Goal: Feedback & Contribution: Submit feedback/report problem

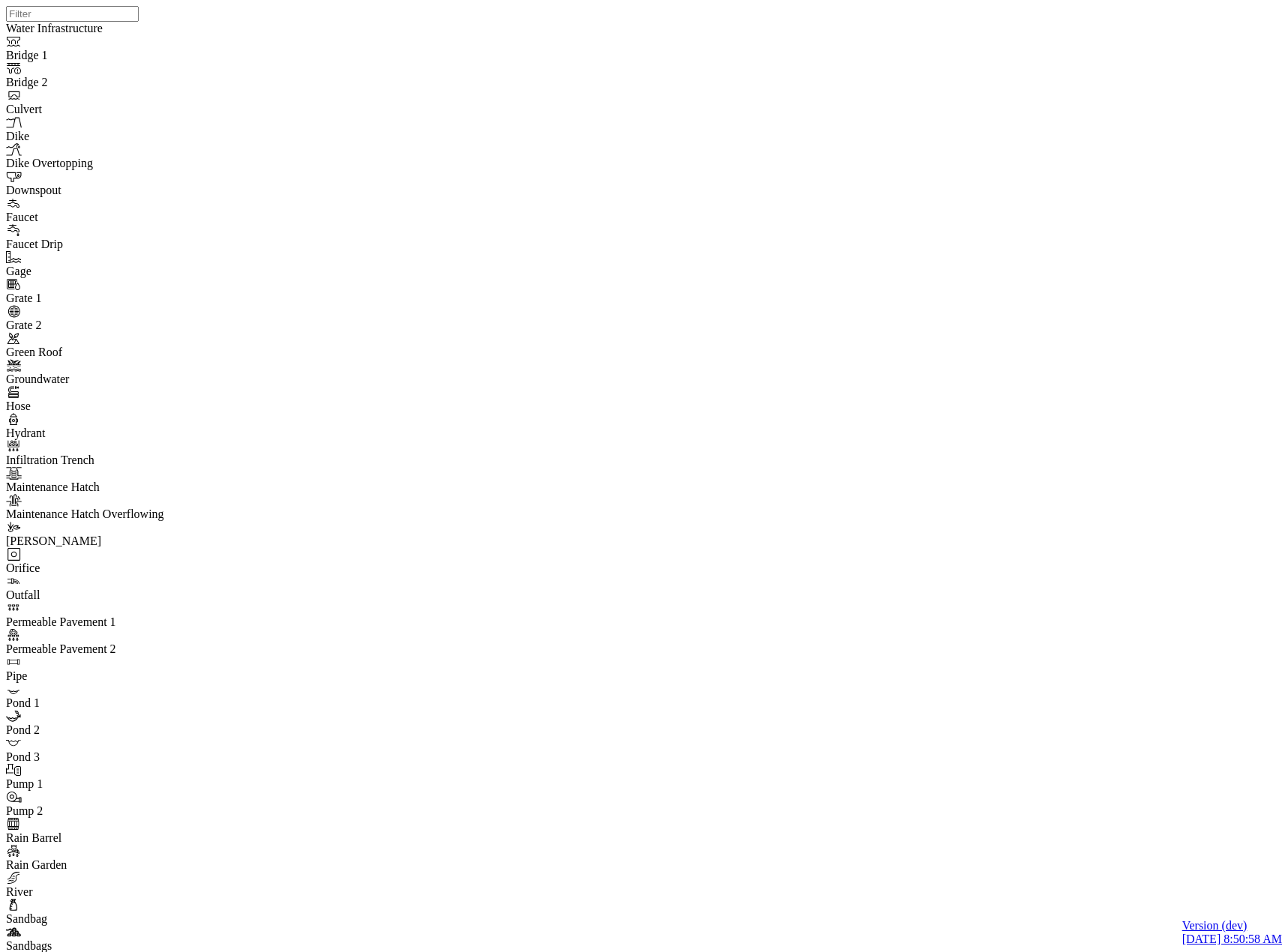
select select "CIRCLE"
drag, startPoint x: 510, startPoint y: 501, endPoint x: 729, endPoint y: 359, distance: 261.0
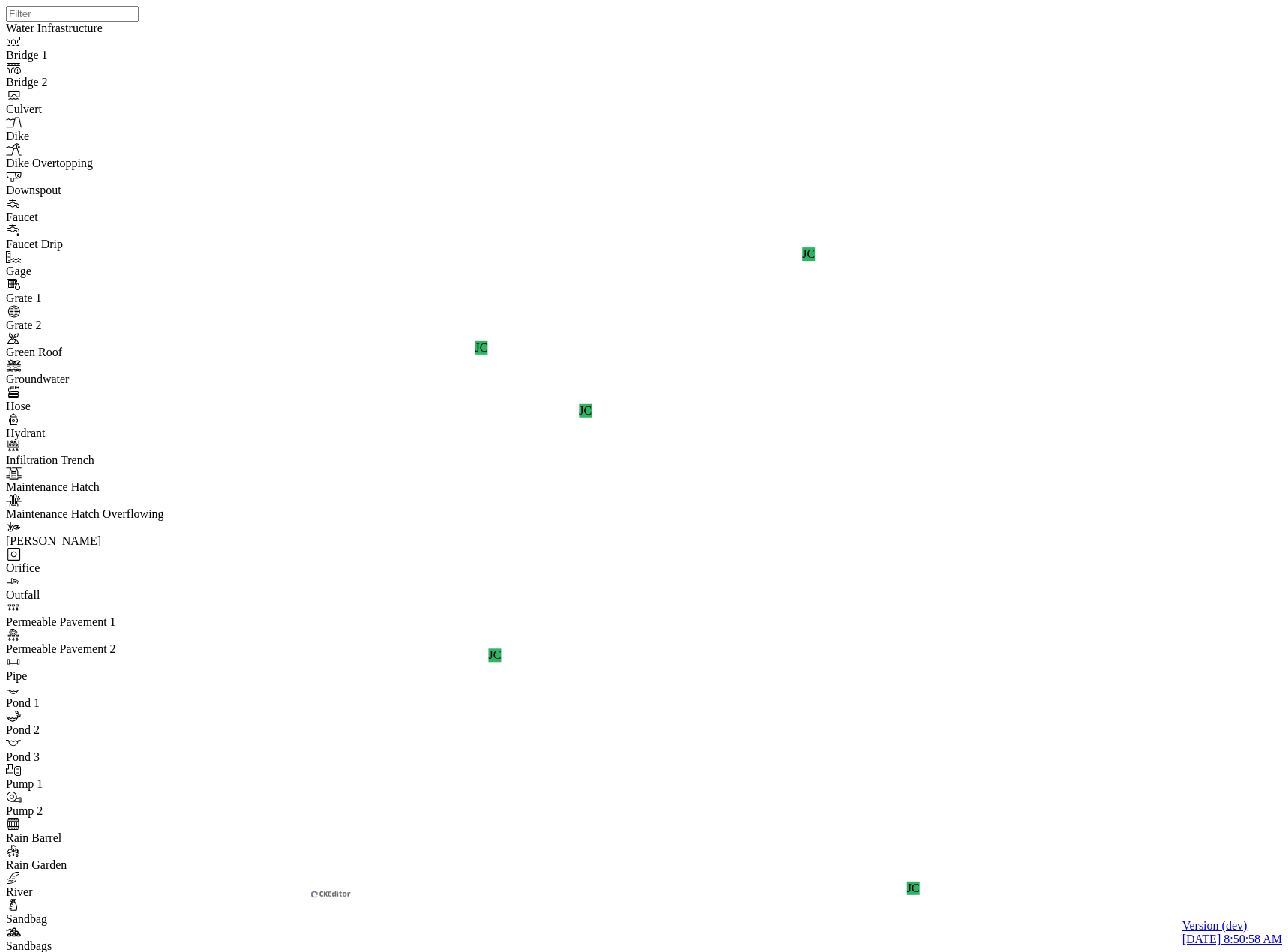
click at [1040, 247] on div "JC JC JC JC JC" at bounding box center [650, 456] width 1288 height 913
drag, startPoint x: 1065, startPoint y: 326, endPoint x: 871, endPoint y: 363, distance: 197.5
click at [831, 393] on div "JC JC JC JC JC JC" at bounding box center [650, 456] width 1288 height 913
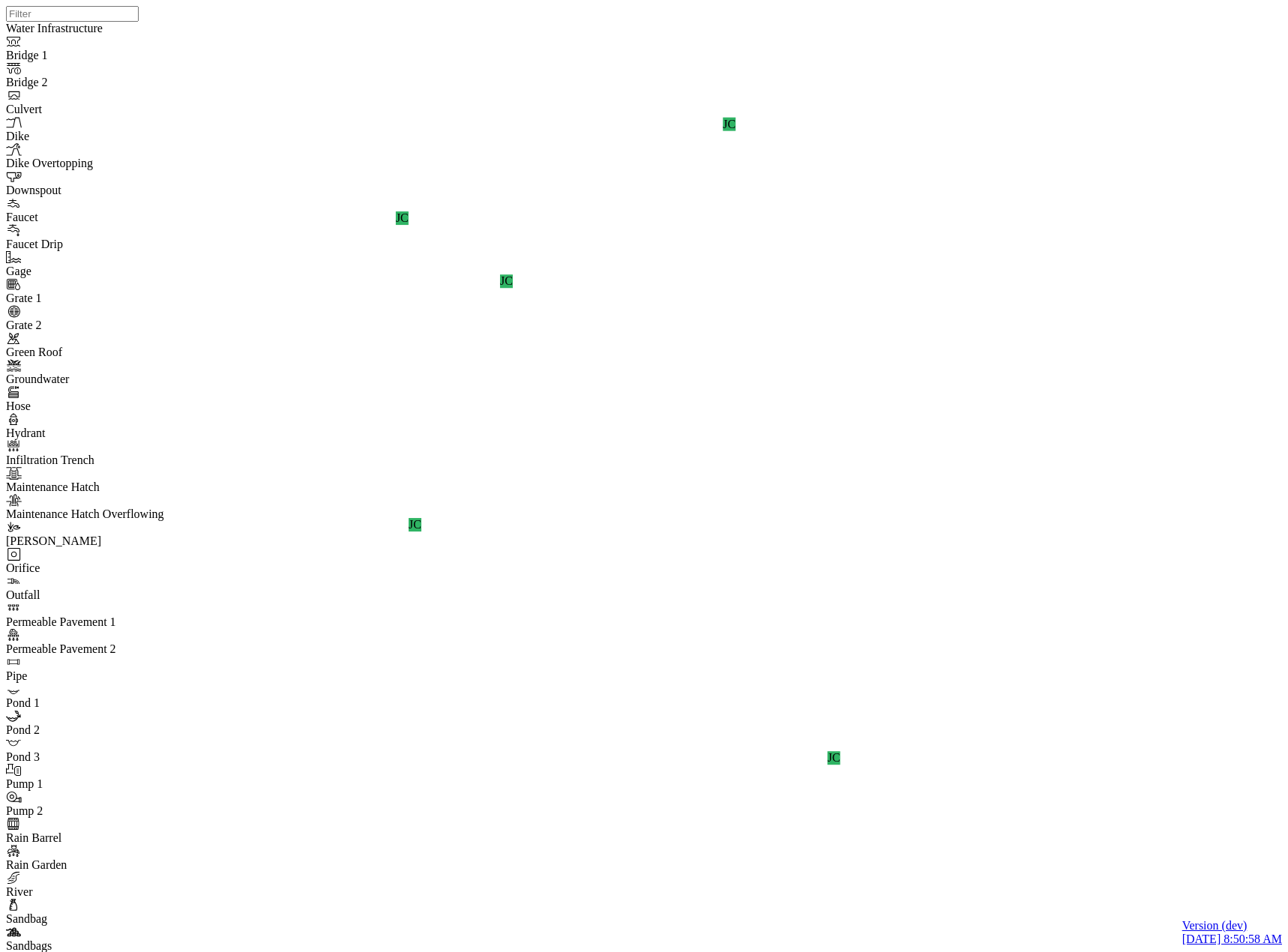
drag, startPoint x: 274, startPoint y: 257, endPoint x: 157, endPoint y: 454, distance: 229.1
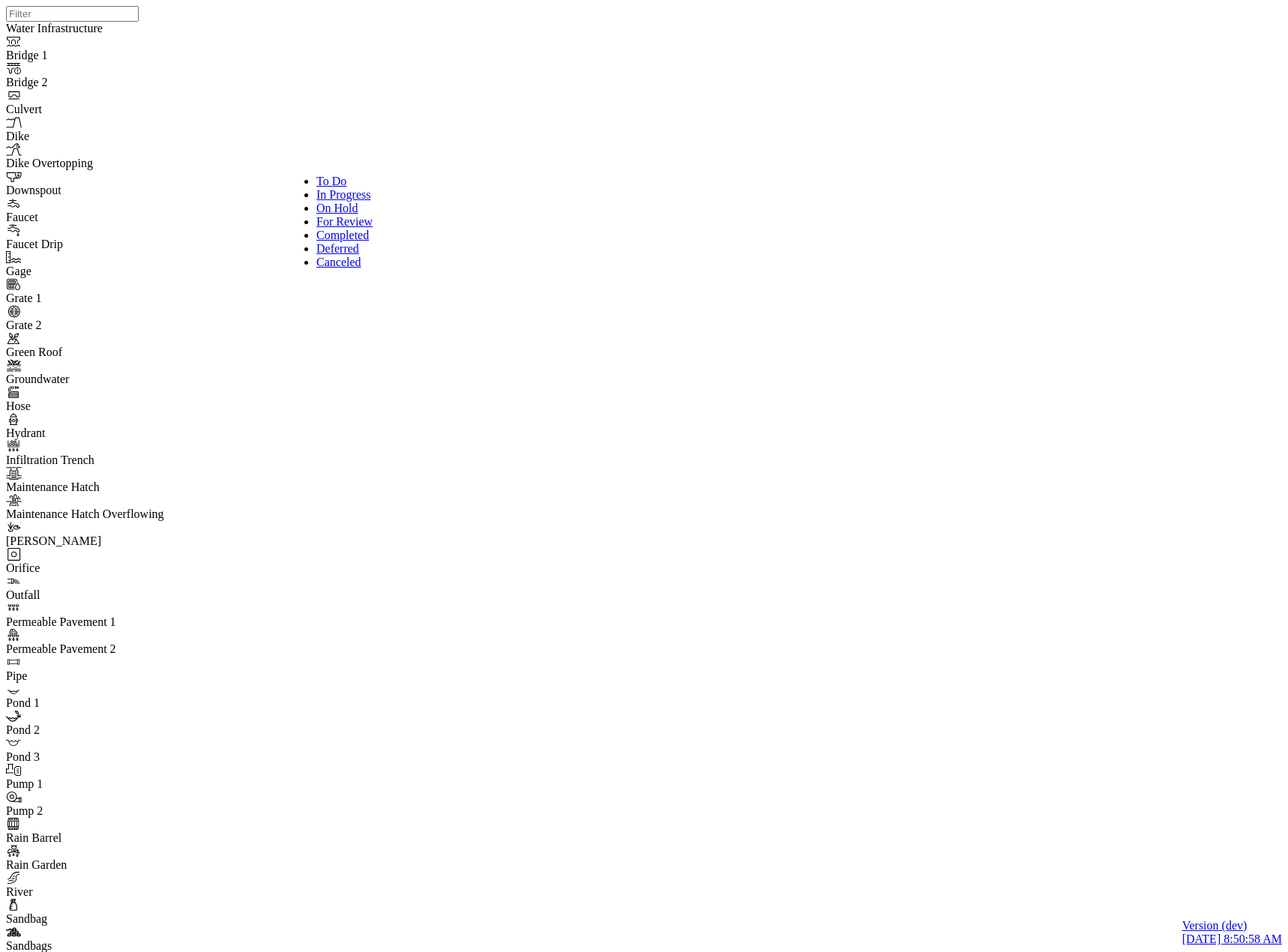
drag, startPoint x: 335, startPoint y: 264, endPoint x: 317, endPoint y: 274, distance: 20.6
click at [335, 241] on span "Completed" at bounding box center [343, 235] width 52 height 13
click at [339, 178] on div "To Do" at bounding box center [415, 181] width 196 height 14
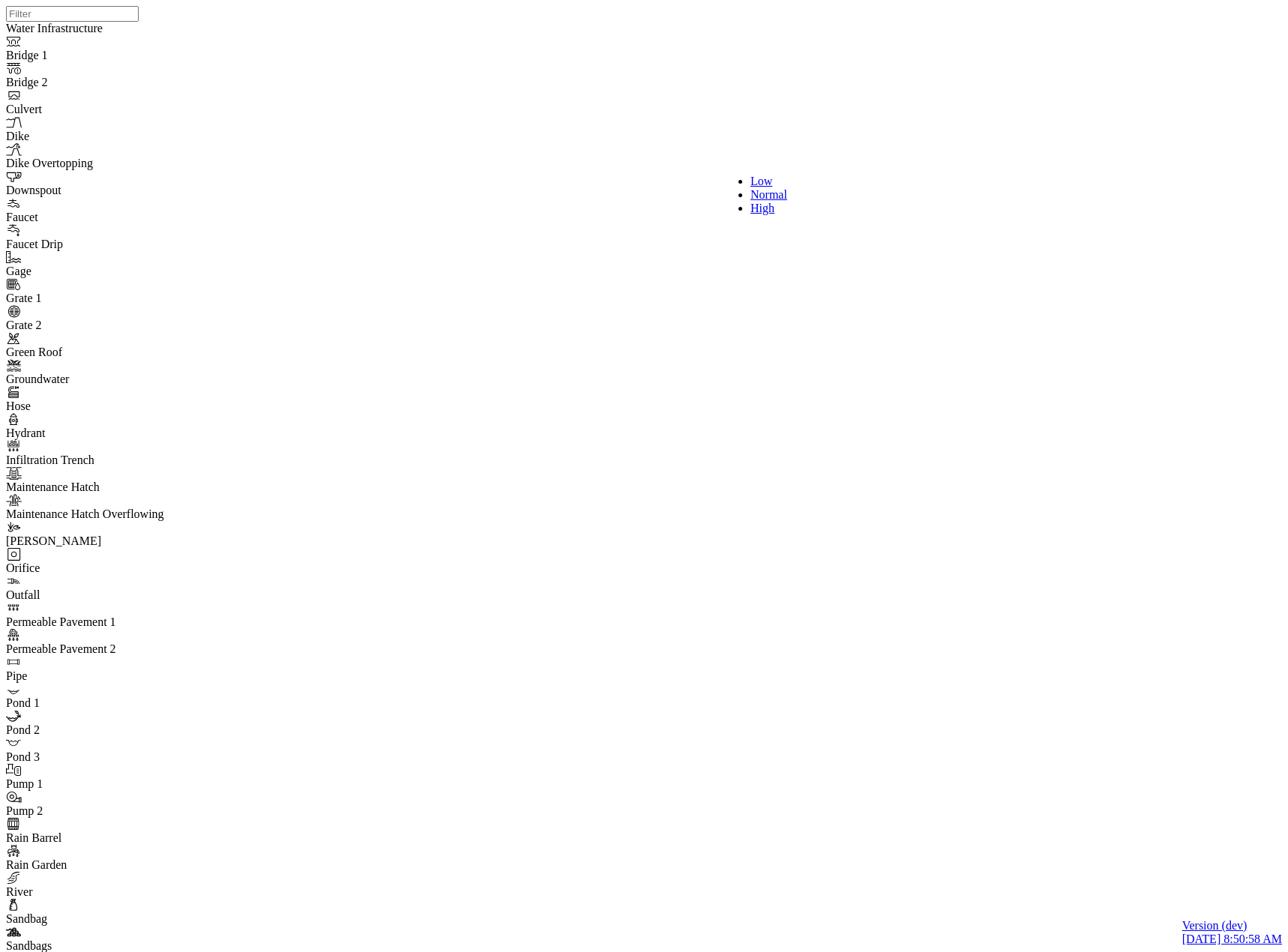
click at [750, 183] on span "Low" at bounding box center [761, 181] width 22 height 13
click at [754, 201] on span "Normal" at bounding box center [772, 194] width 36 height 13
click at [737, 214] on span "High" at bounding box center [749, 208] width 24 height 13
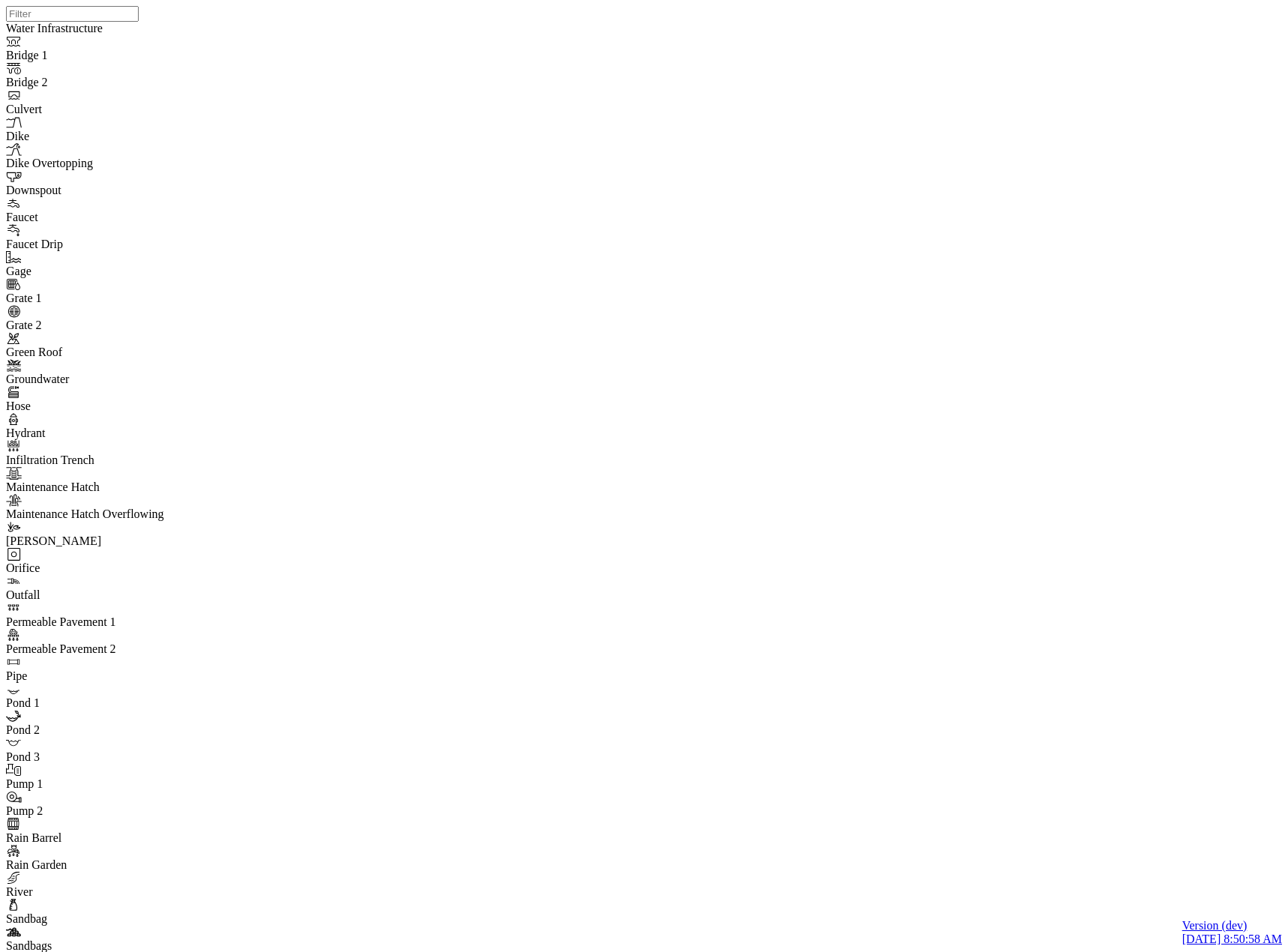
drag, startPoint x: 113, startPoint y: 172, endPoint x: 115, endPoint y: 180, distance: 8.2
type input "Save state test"
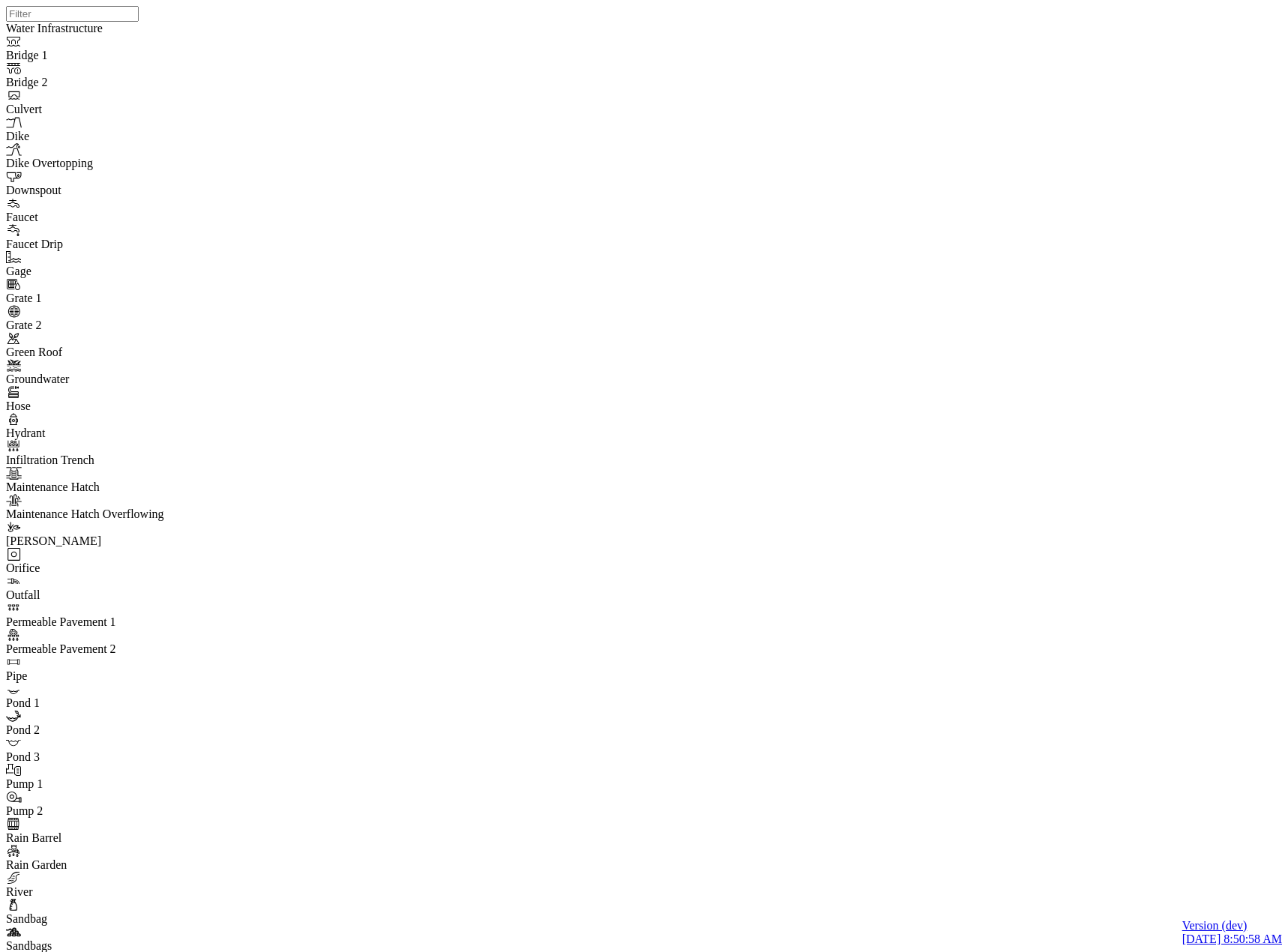
checkbox input "true"
drag, startPoint x: 280, startPoint y: 222, endPoint x: 251, endPoint y: 254, distance: 43.2
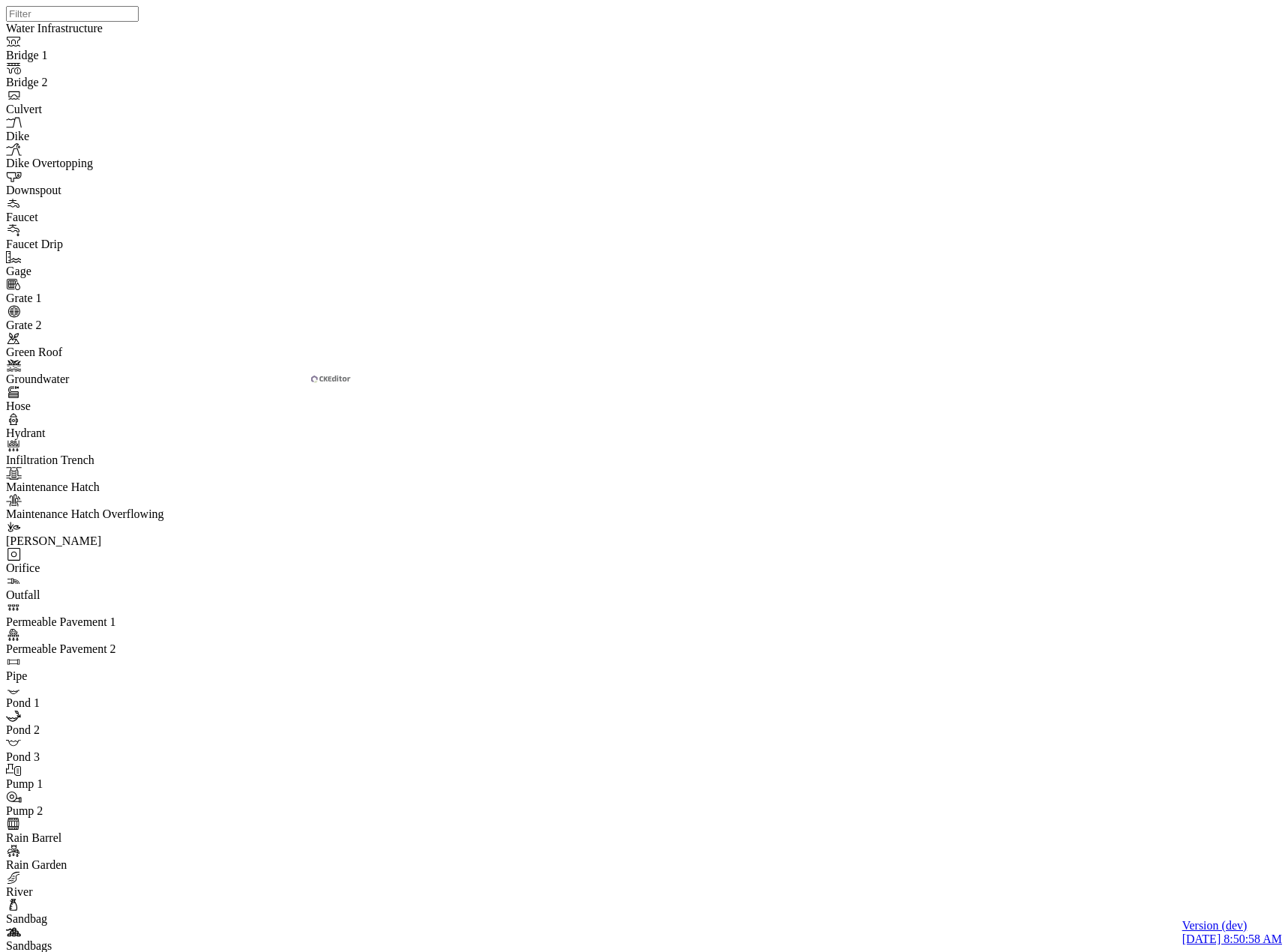
drag, startPoint x: 464, startPoint y: 322, endPoint x: 455, endPoint y: 328, distance: 10.8
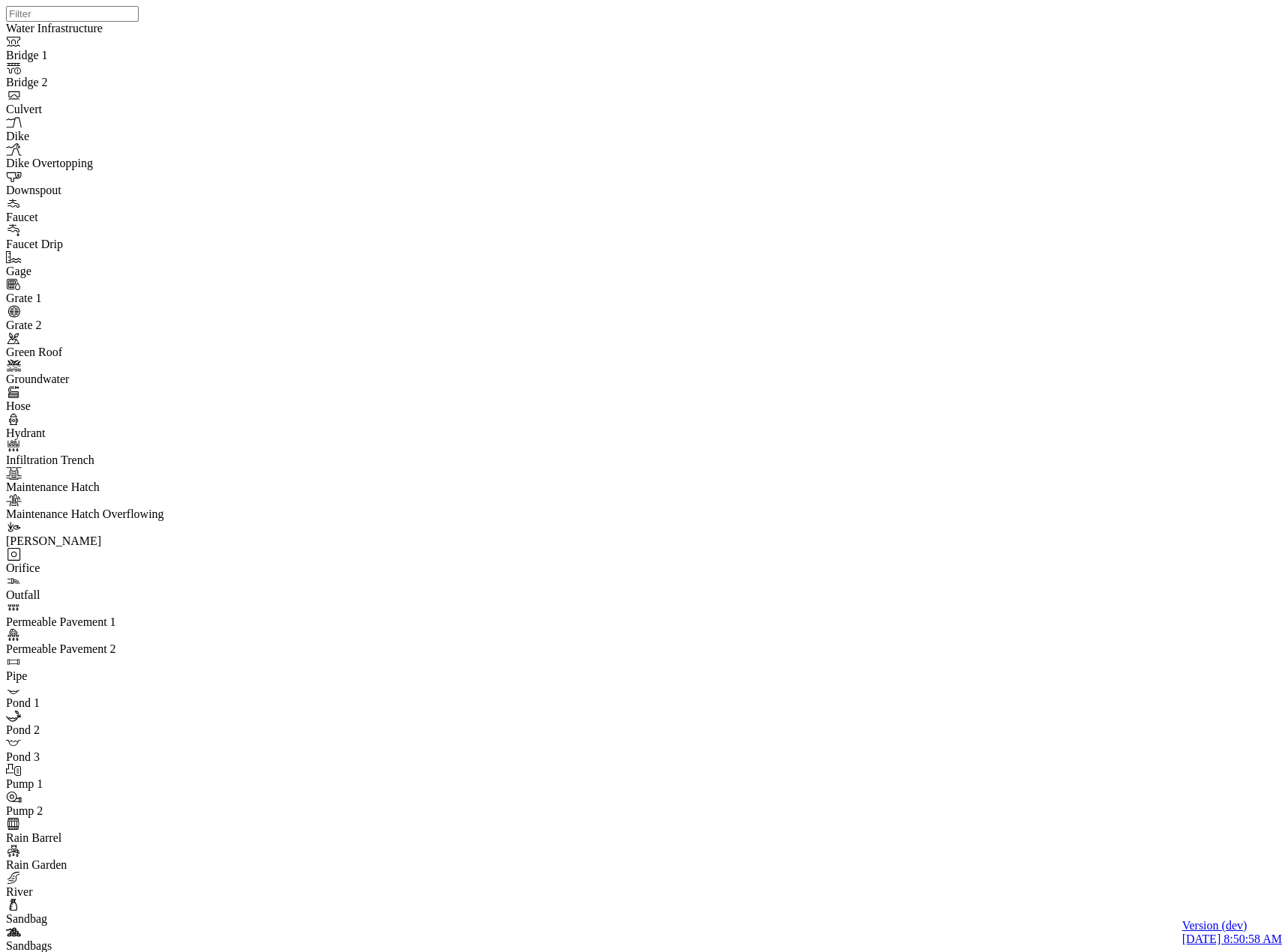
drag, startPoint x: 750, startPoint y: 61, endPoint x: 642, endPoint y: 156, distance: 143.8
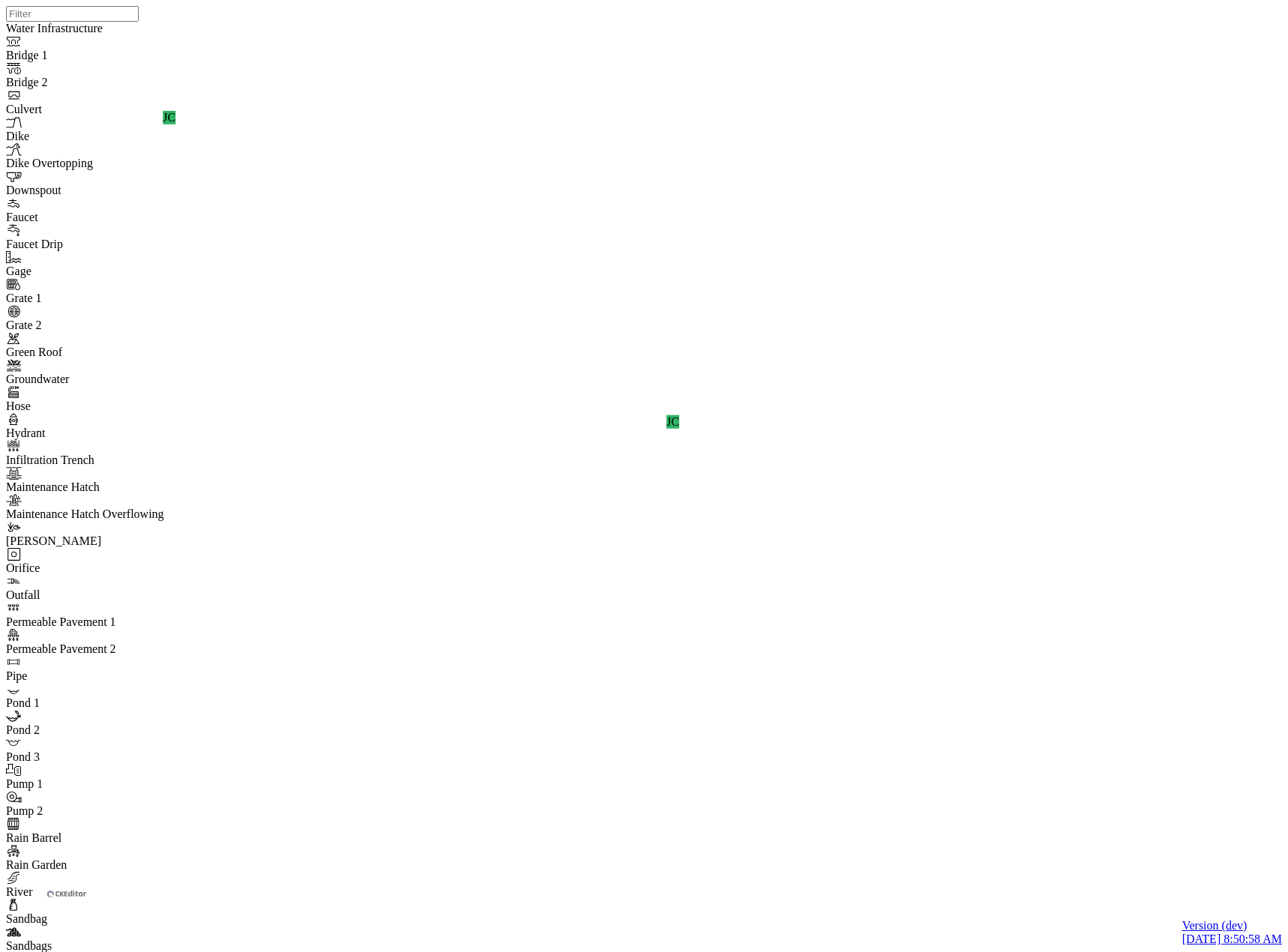
click at [1020, 342] on div "JC JC JC JC JC" at bounding box center [650, 456] width 1288 height 913
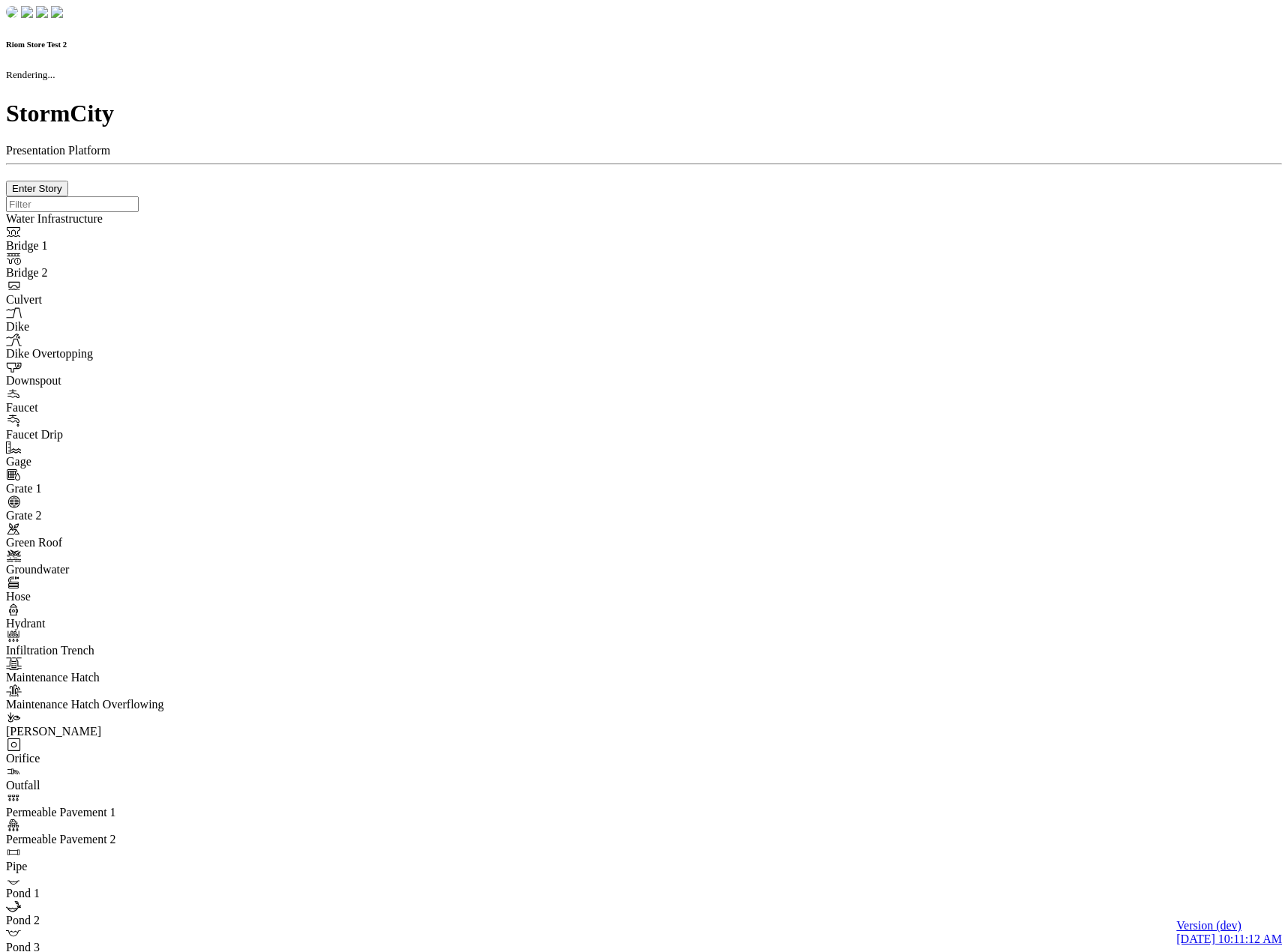
checkbox input "true"
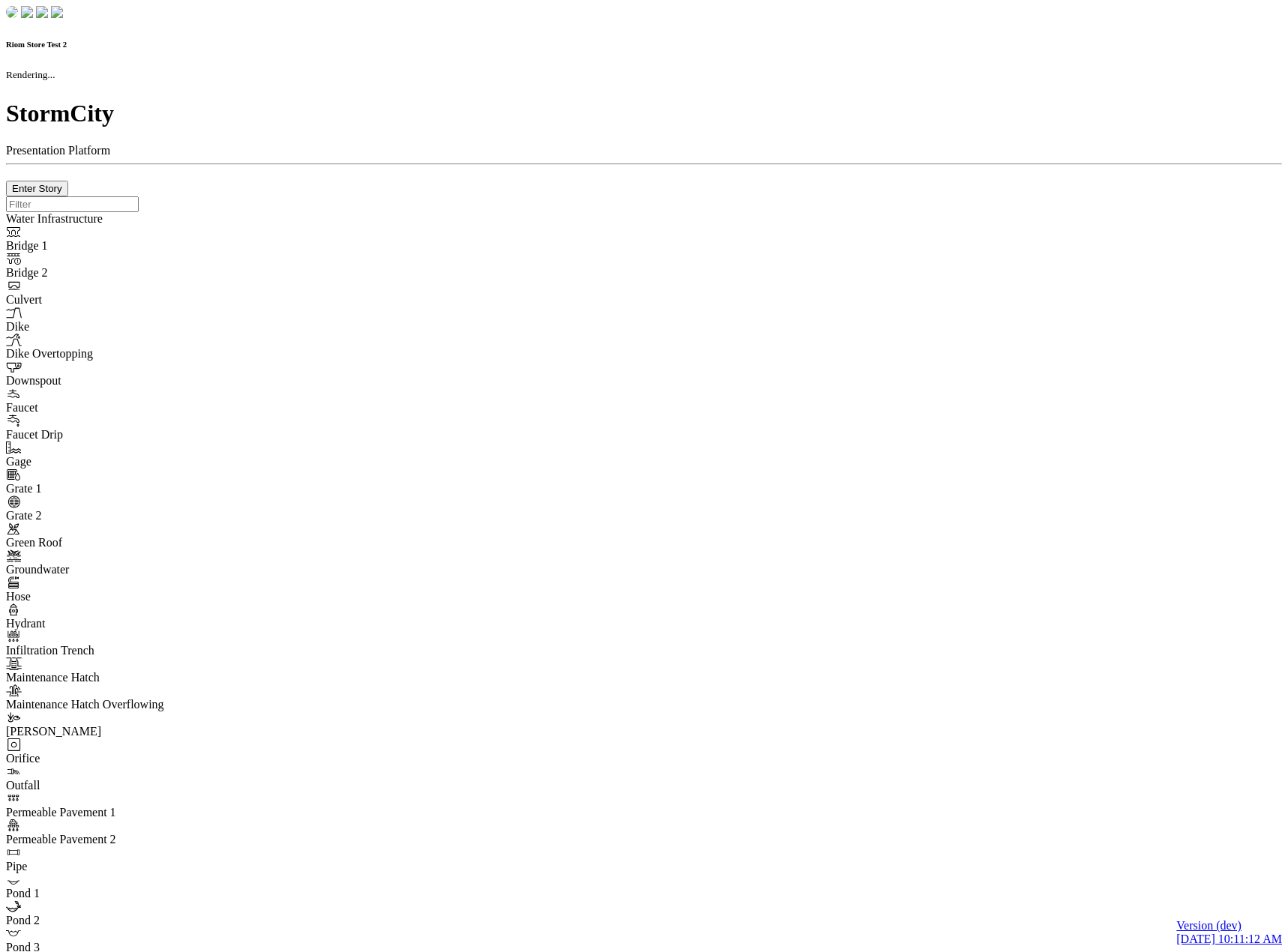
type input "0m"
type textarea "Depth = 0"
checkbox input "true"
select select "CIRCLE"
type input "7"
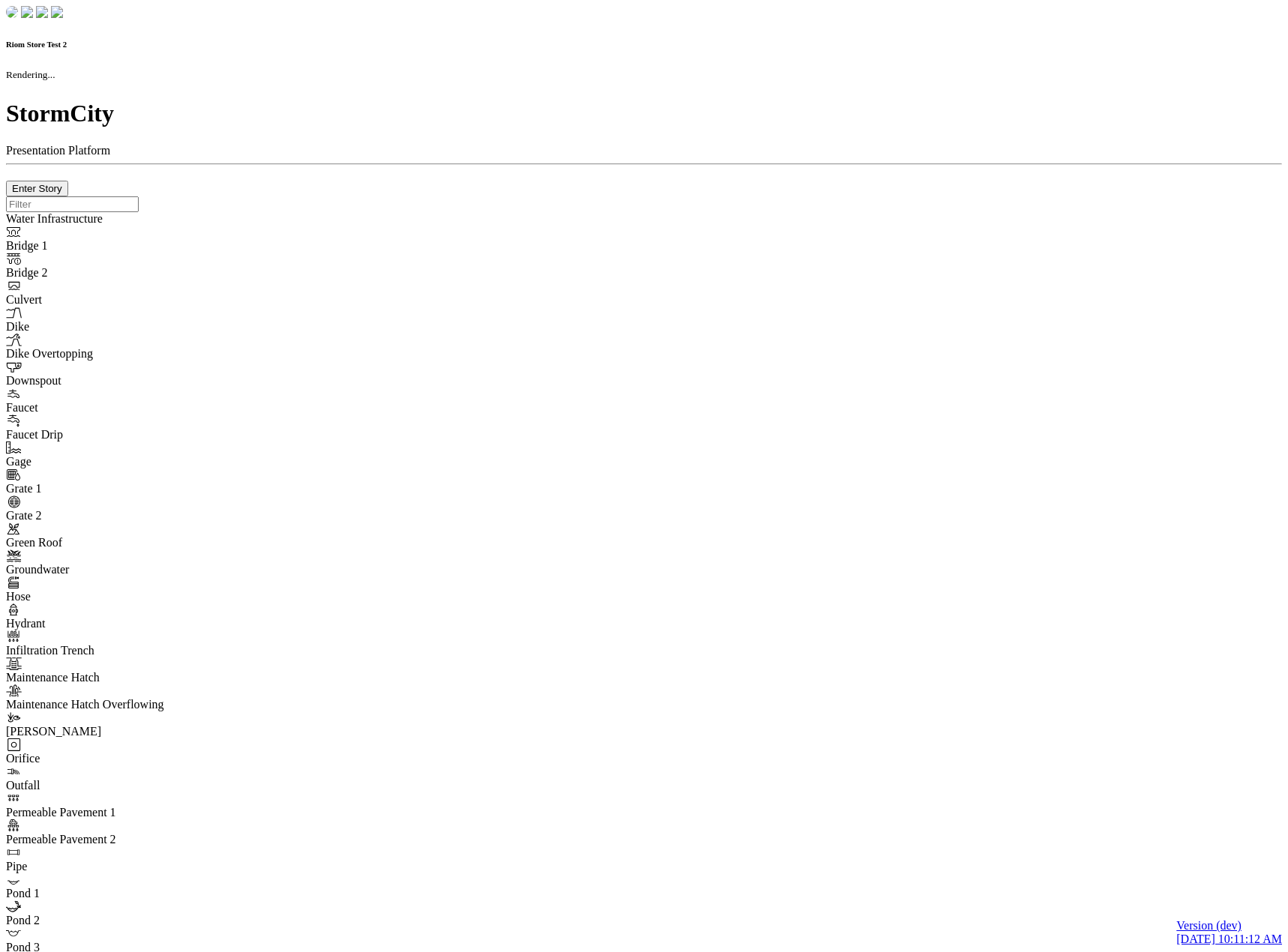
checkbox input "true"
type input "0"
type textarea "<i class="far fa-building"></i>"
select select "None"
type input "7"
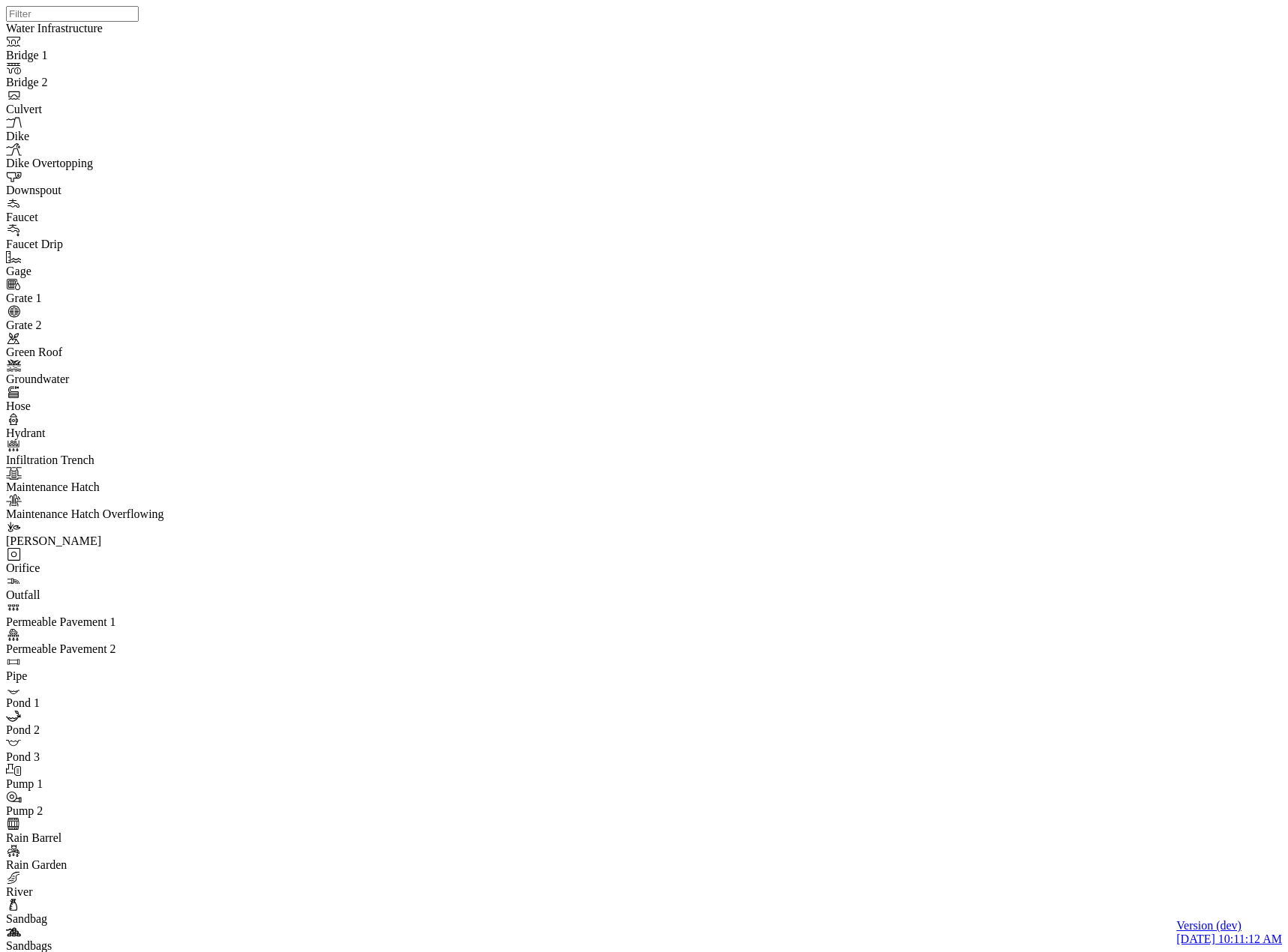
drag, startPoint x: 275, startPoint y: 216, endPoint x: 296, endPoint y: 220, distance: 21.4
click at [788, 399] on div "JC JC JC JC JC" at bounding box center [650, 456] width 1288 height 913
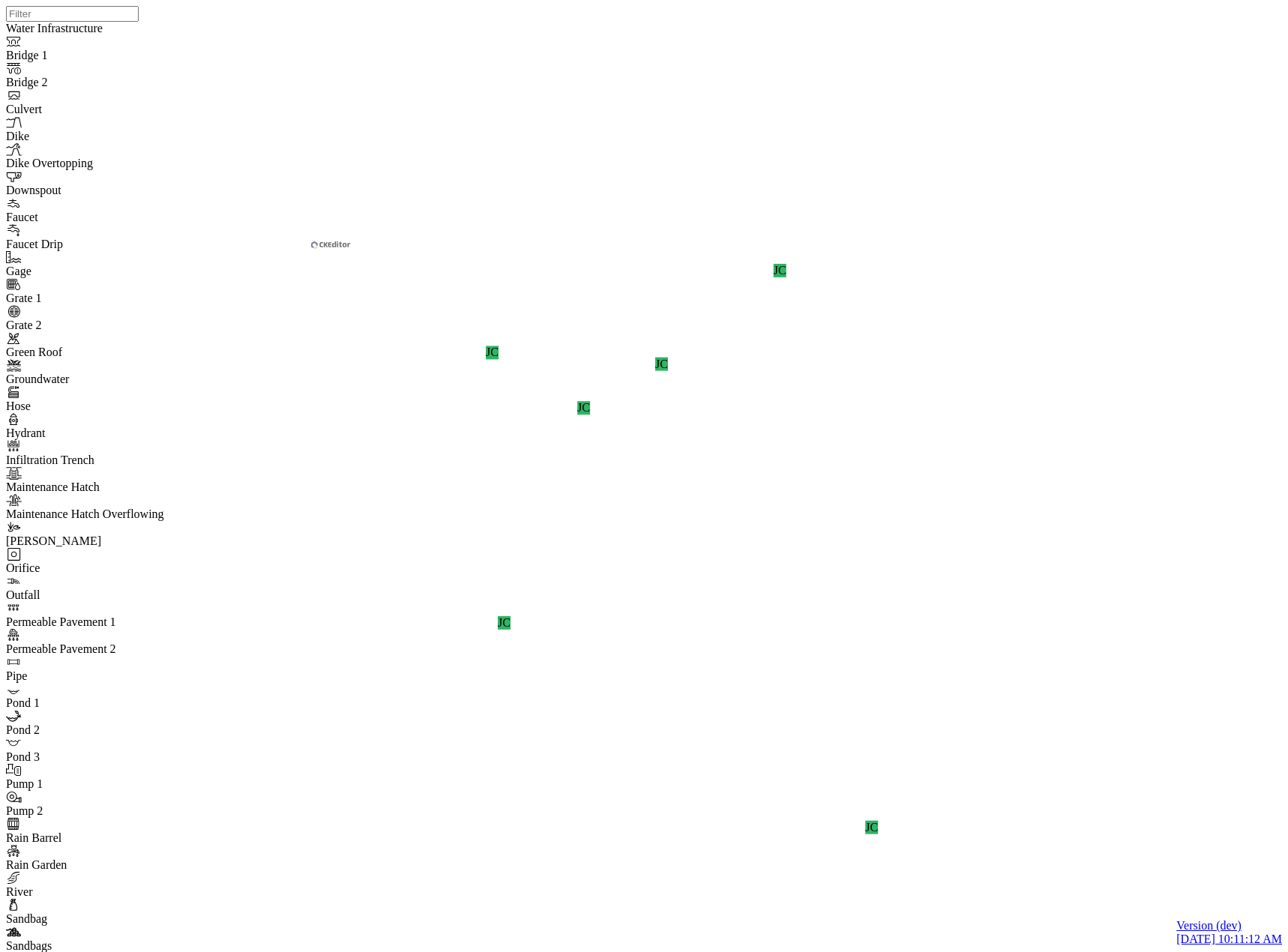
drag, startPoint x: 605, startPoint y: 187, endPoint x: -8, endPoint y: 74, distance: 623.3
copy p "Conduit C3304 is surcharging at 2:31AM Nov 4, 2016"
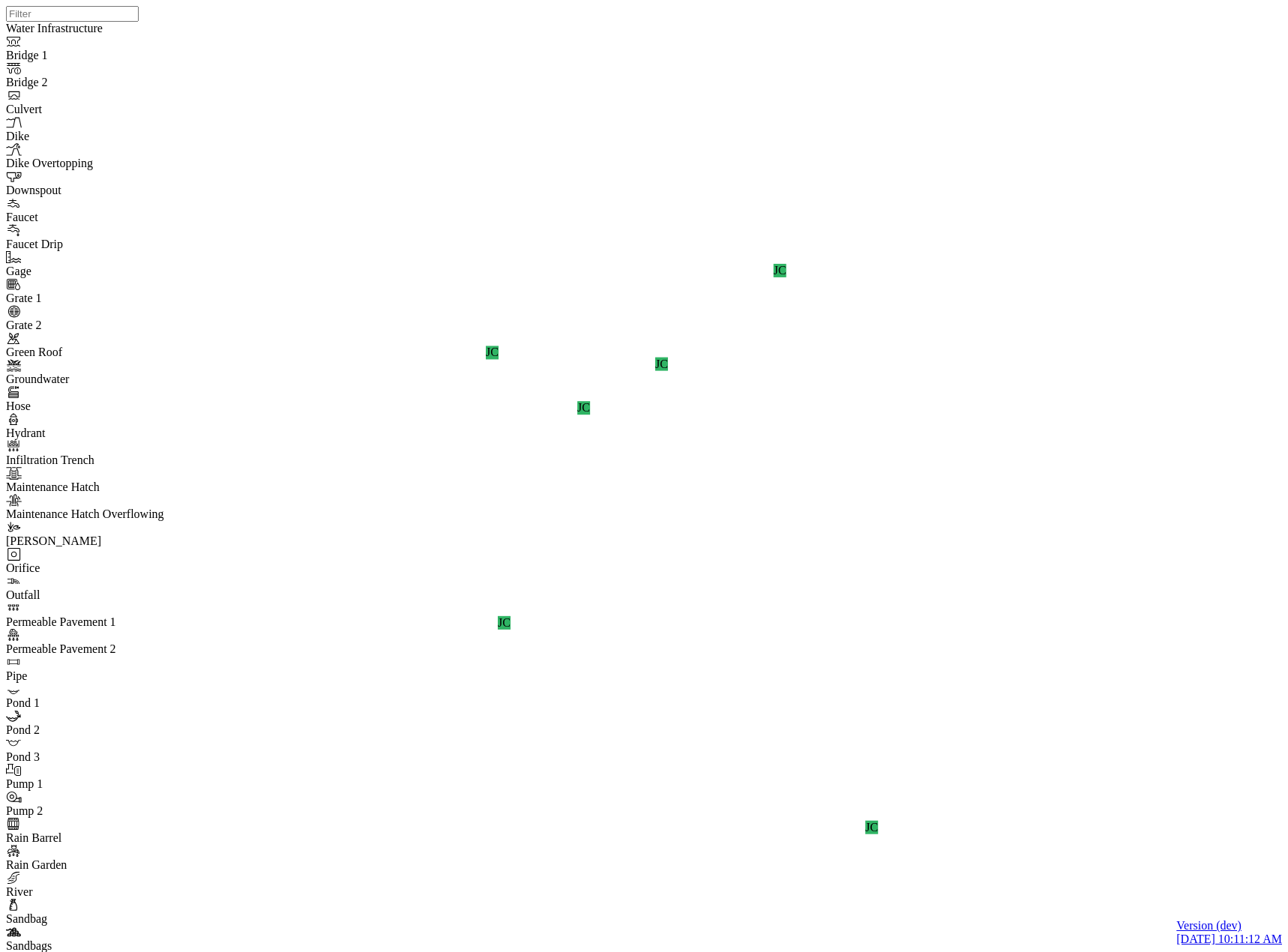
click at [923, 541] on div "JC JC JC JC JC JC" at bounding box center [650, 456] width 1288 height 913
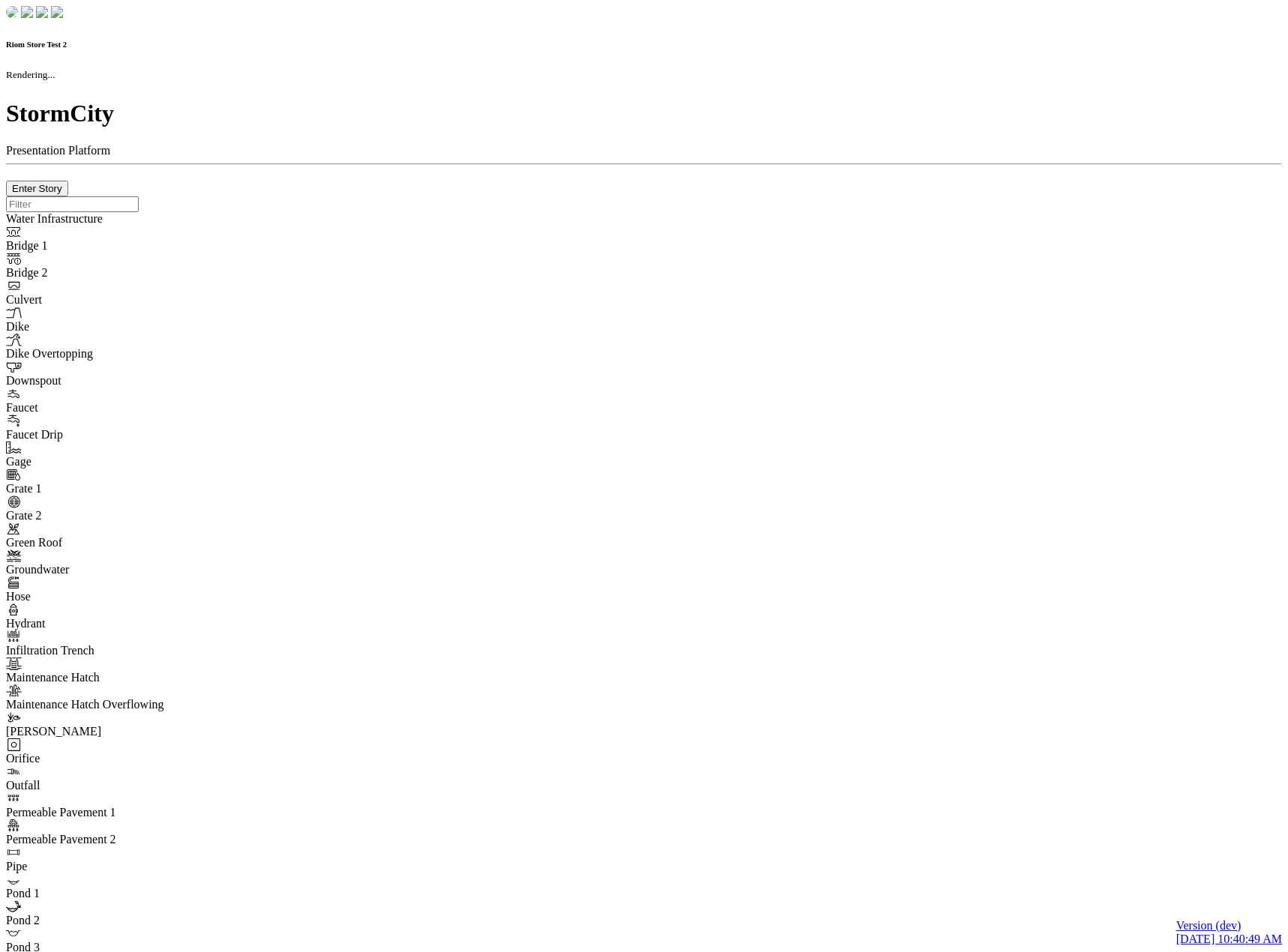
checkbox input "true"
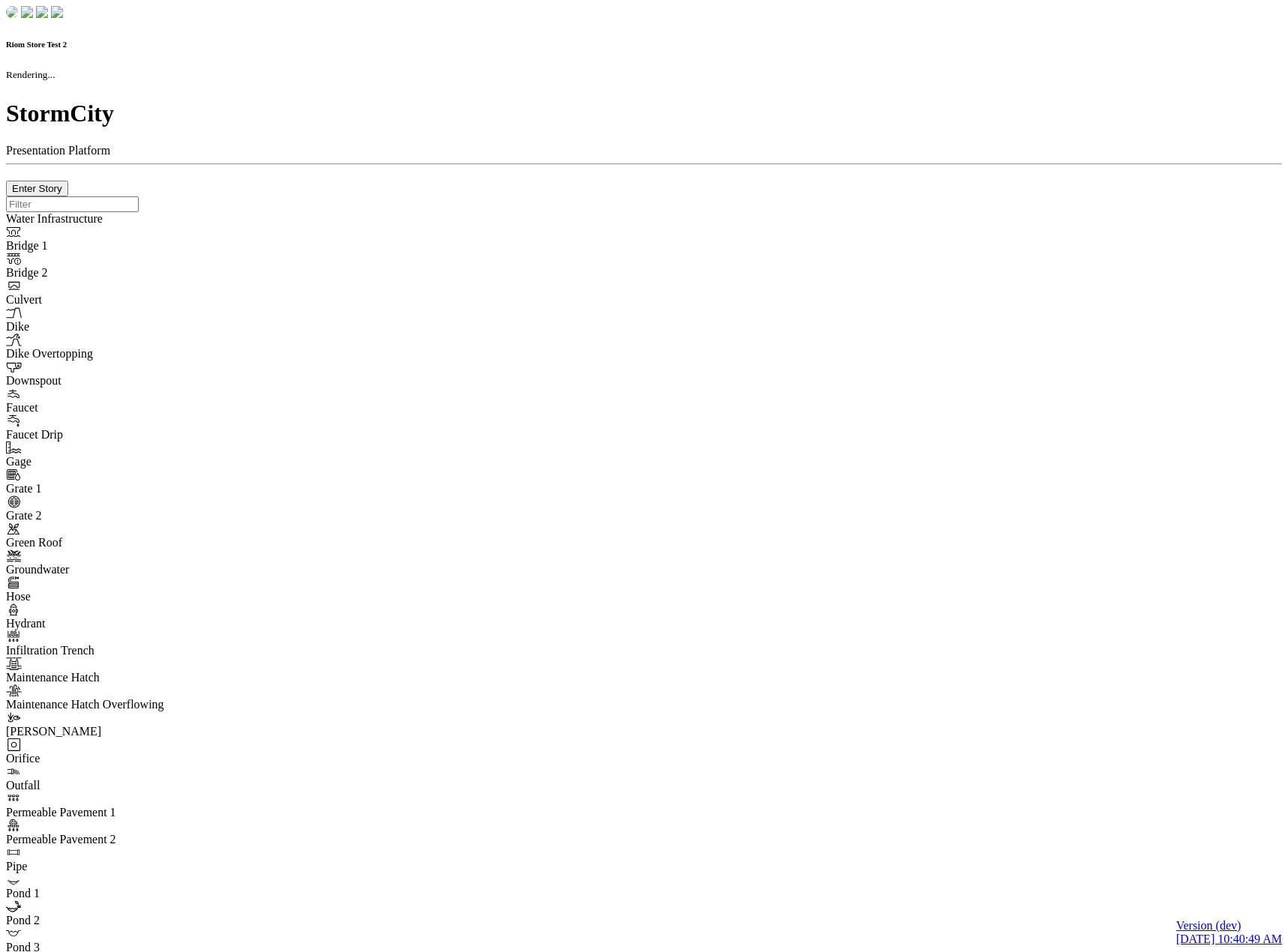
type input "0m"
type textarea "Depth = 0"
checkbox input "true"
select select "CIRCLE"
type input "7"
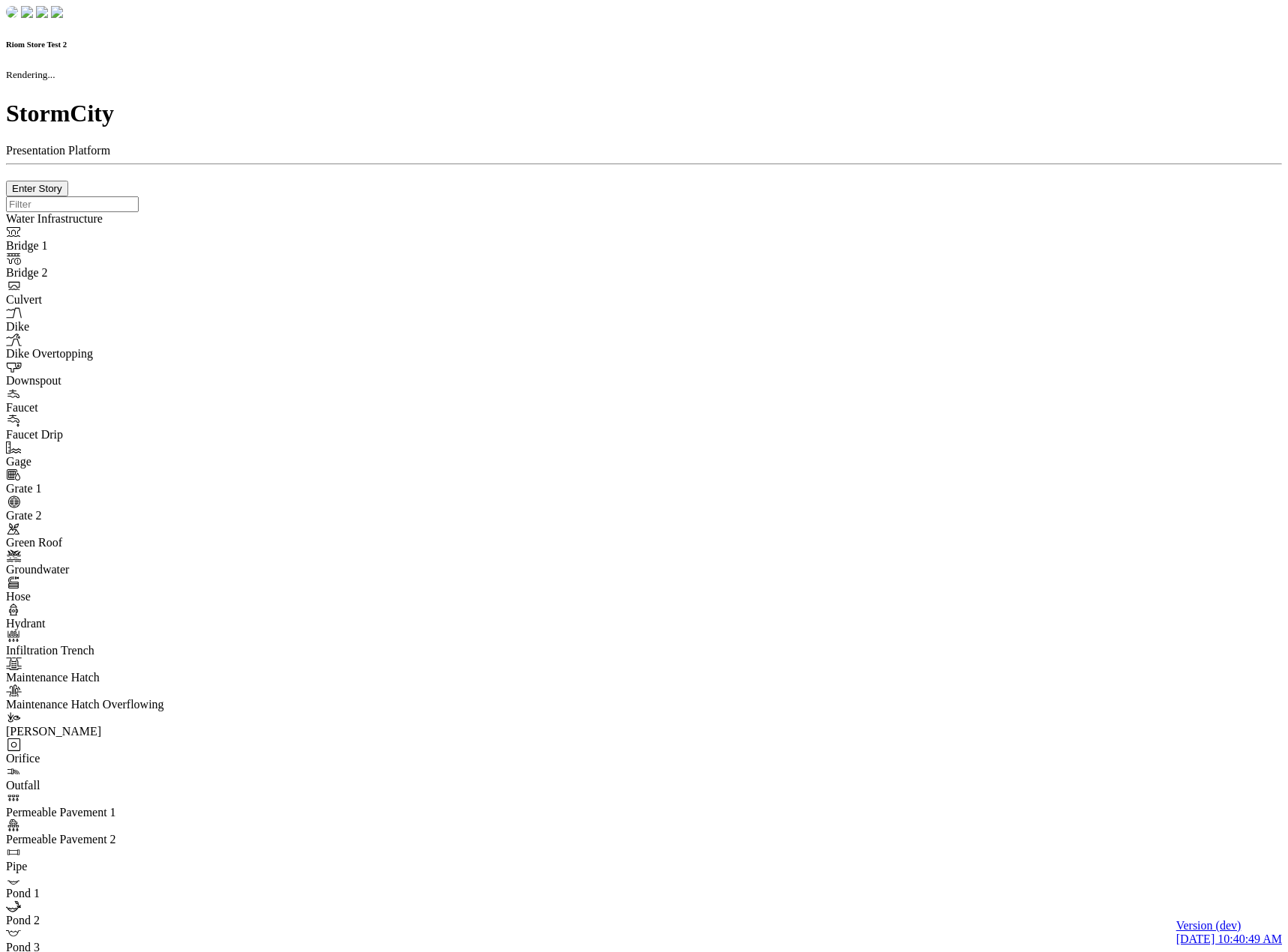
checkbox input "true"
type input "0"
type textarea "<i class="far fa-building"></i>"
select select "None"
type input "7"
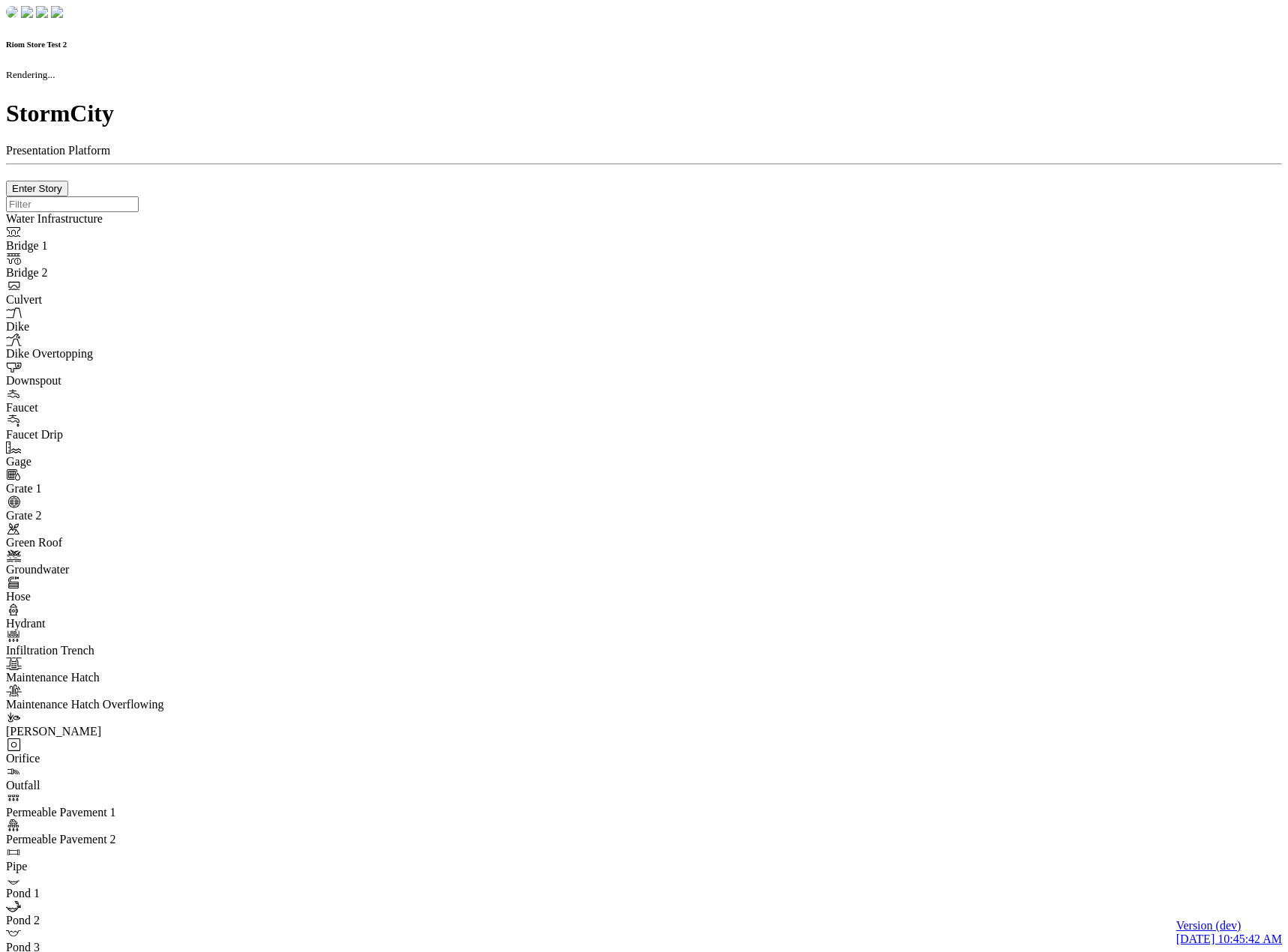
checkbox input "true"
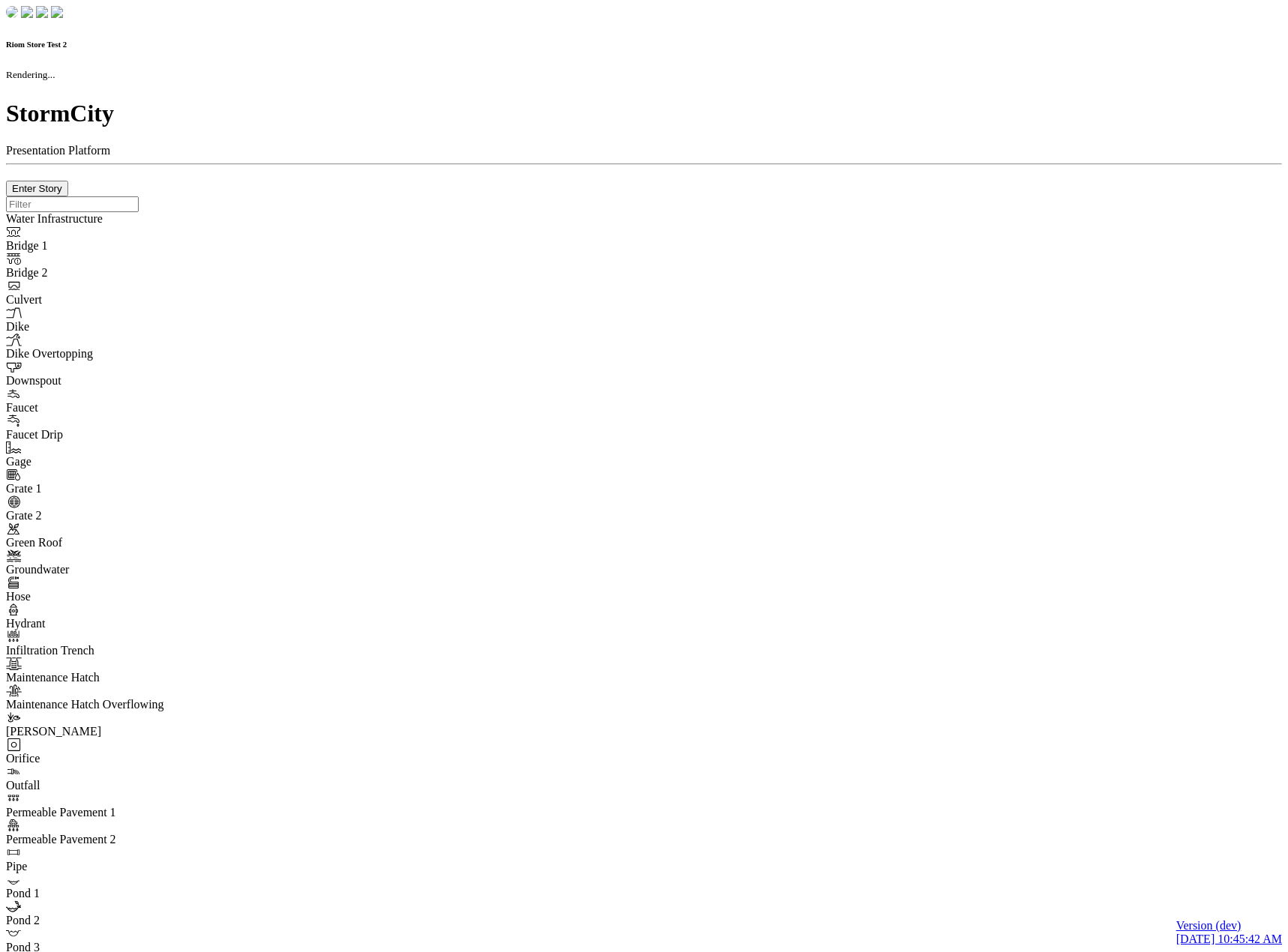
type input "0m"
type textarea "Depth = 0"
checkbox input "true"
select select "CIRCLE"
type input "7"
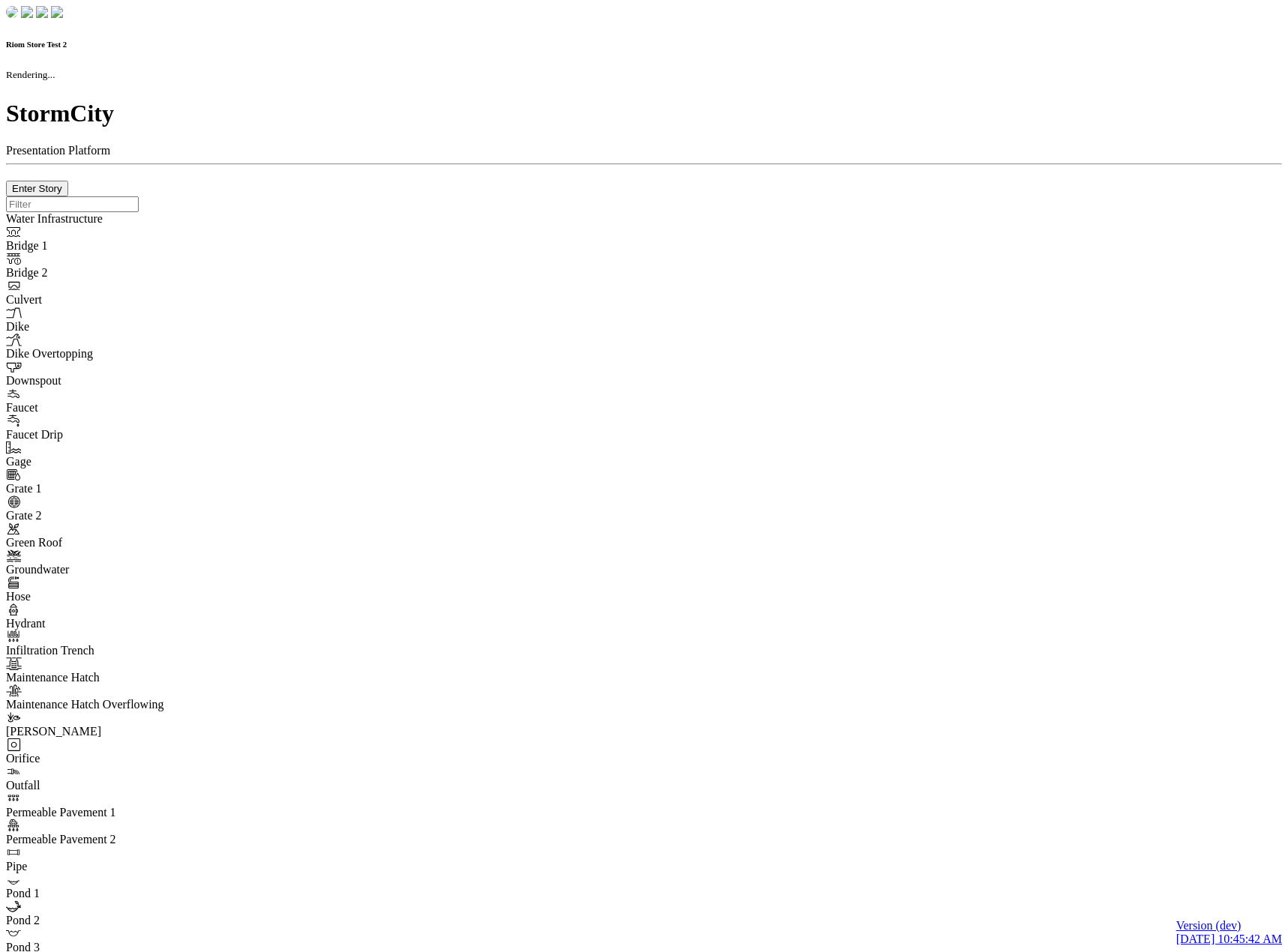
checkbox input "true"
type input "0"
type textarea "<i class="far fa-building"></i>"
select select "None"
type input "7"
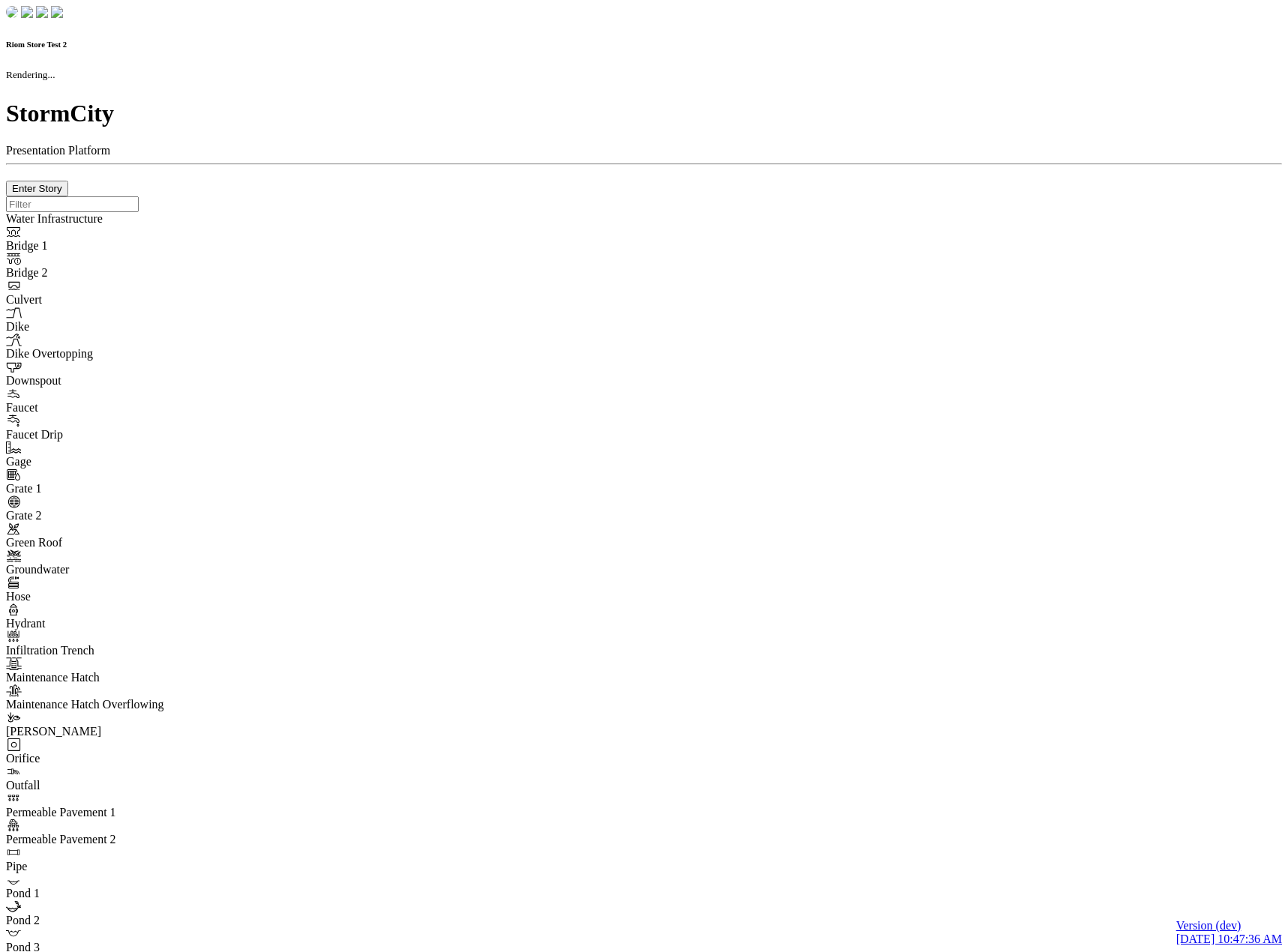
checkbox input "true"
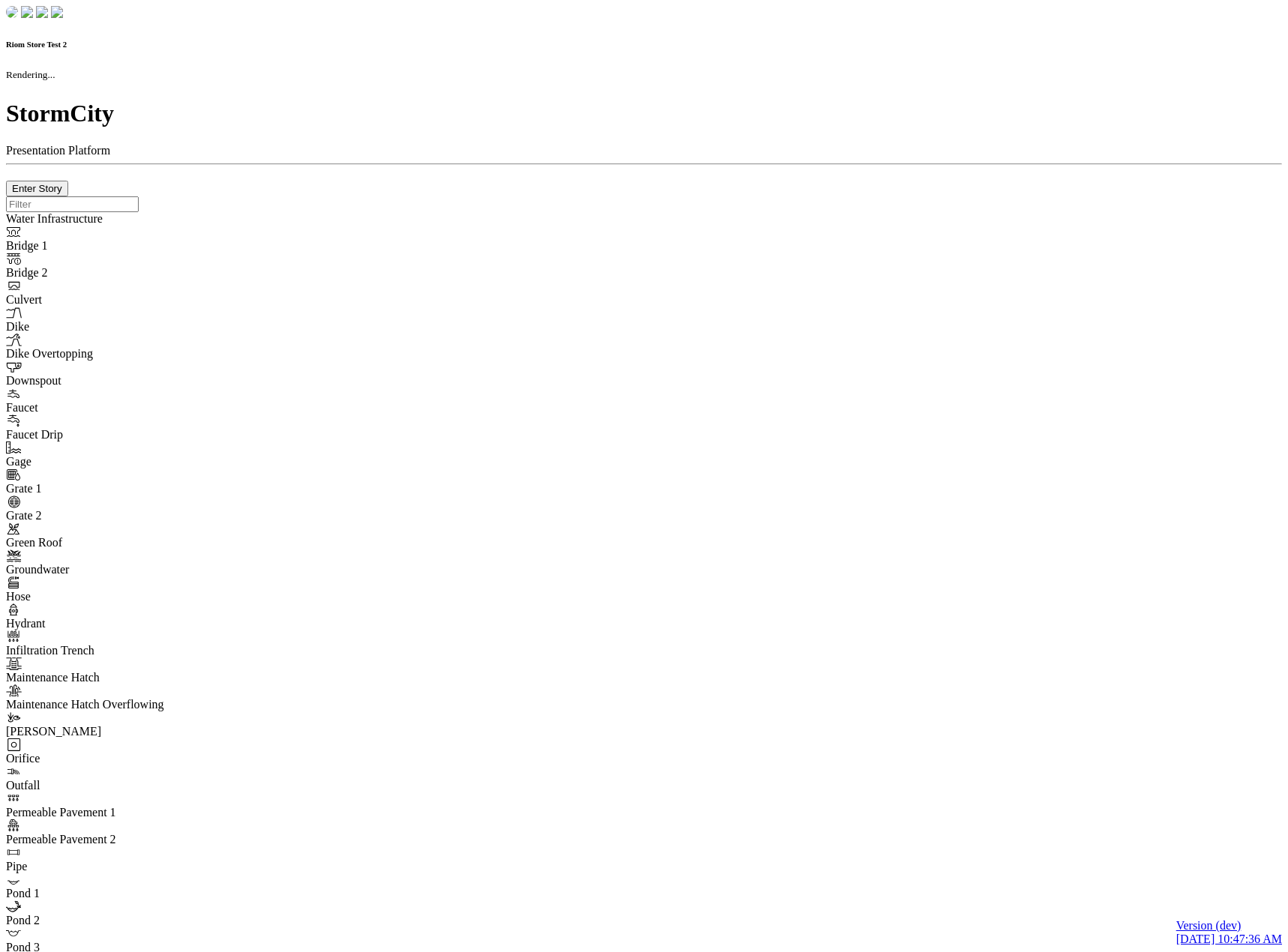
type input "0m"
type textarea "Depth = 0"
checkbox input "true"
select select "CIRCLE"
type input "7"
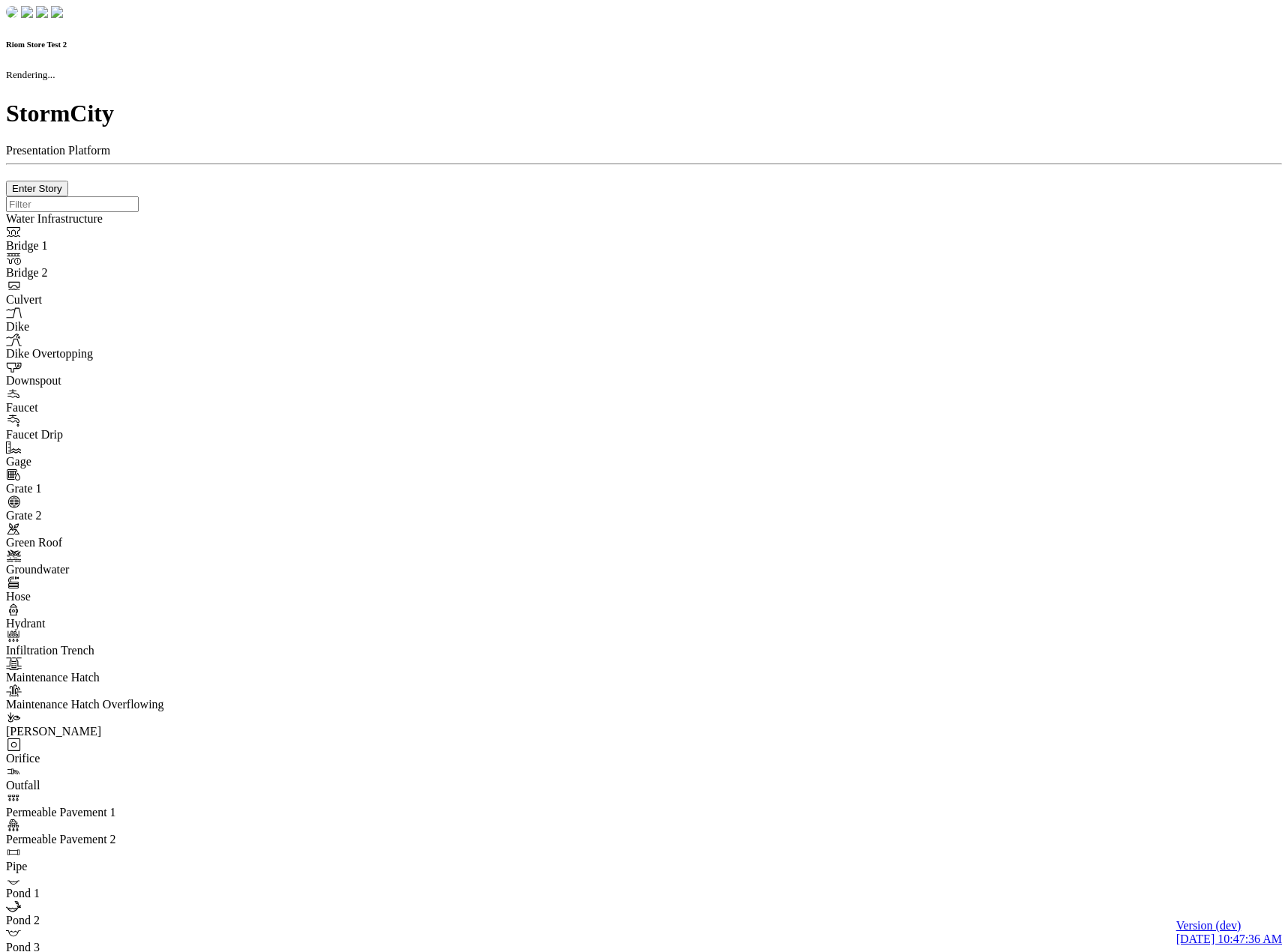
checkbox input "true"
type input "0"
type textarea "<i class="far fa-building"></i>"
select select "None"
type input "7"
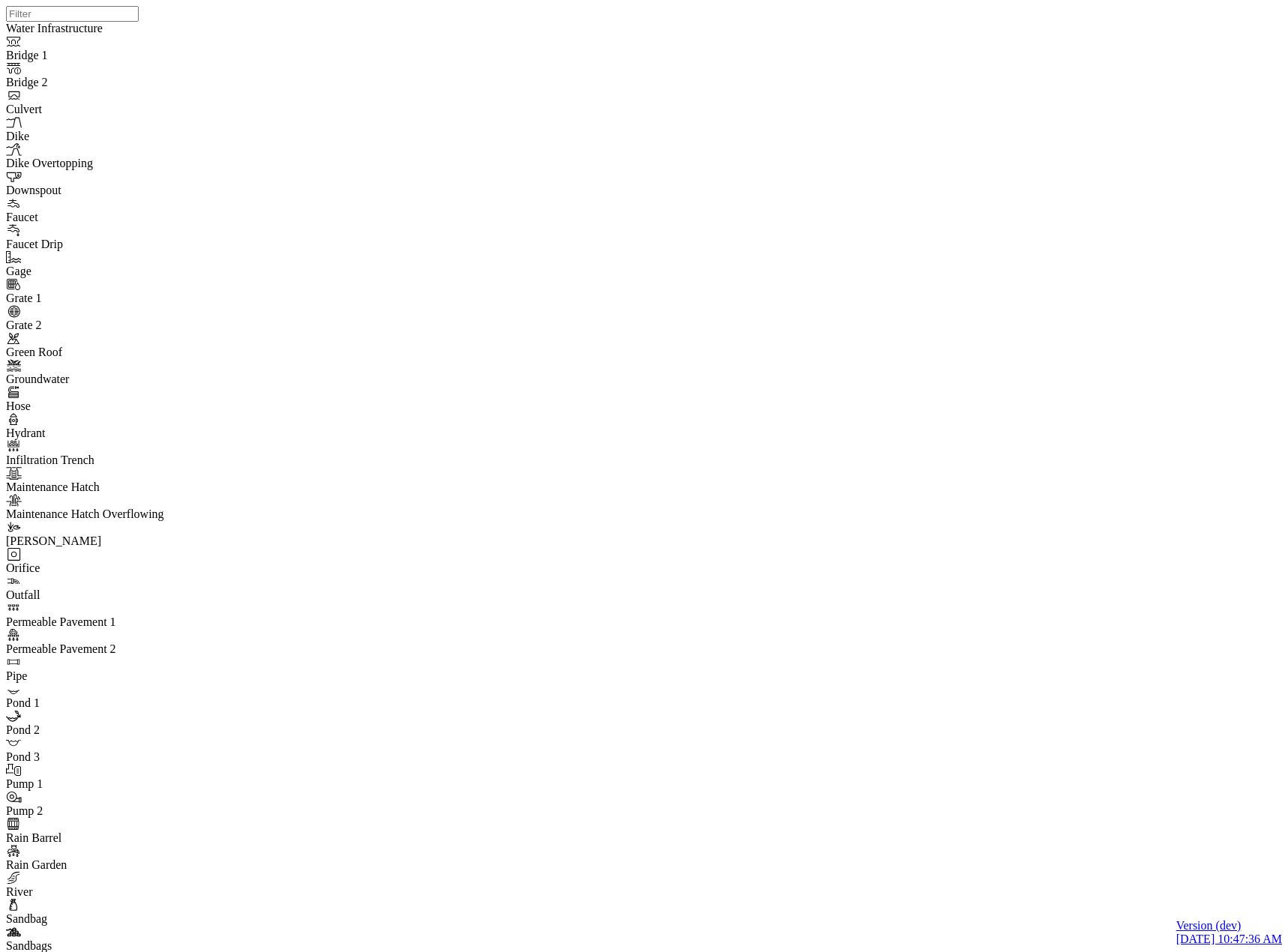
drag, startPoint x: 685, startPoint y: 63, endPoint x: 724, endPoint y: 101, distance: 54.5
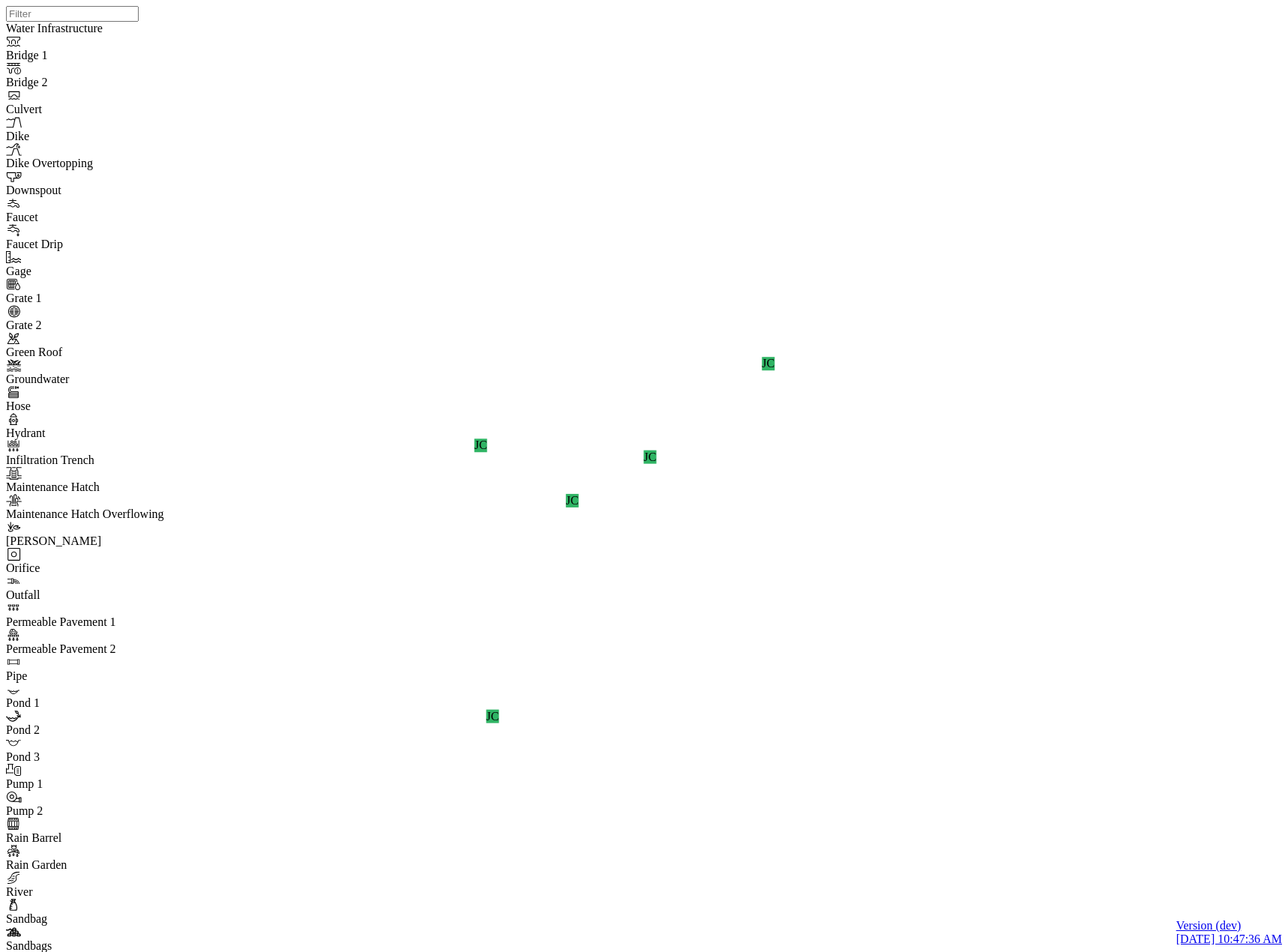
click at [747, 362] on div "JC JC JC JC JC JC" at bounding box center [650, 456] width 1288 height 913
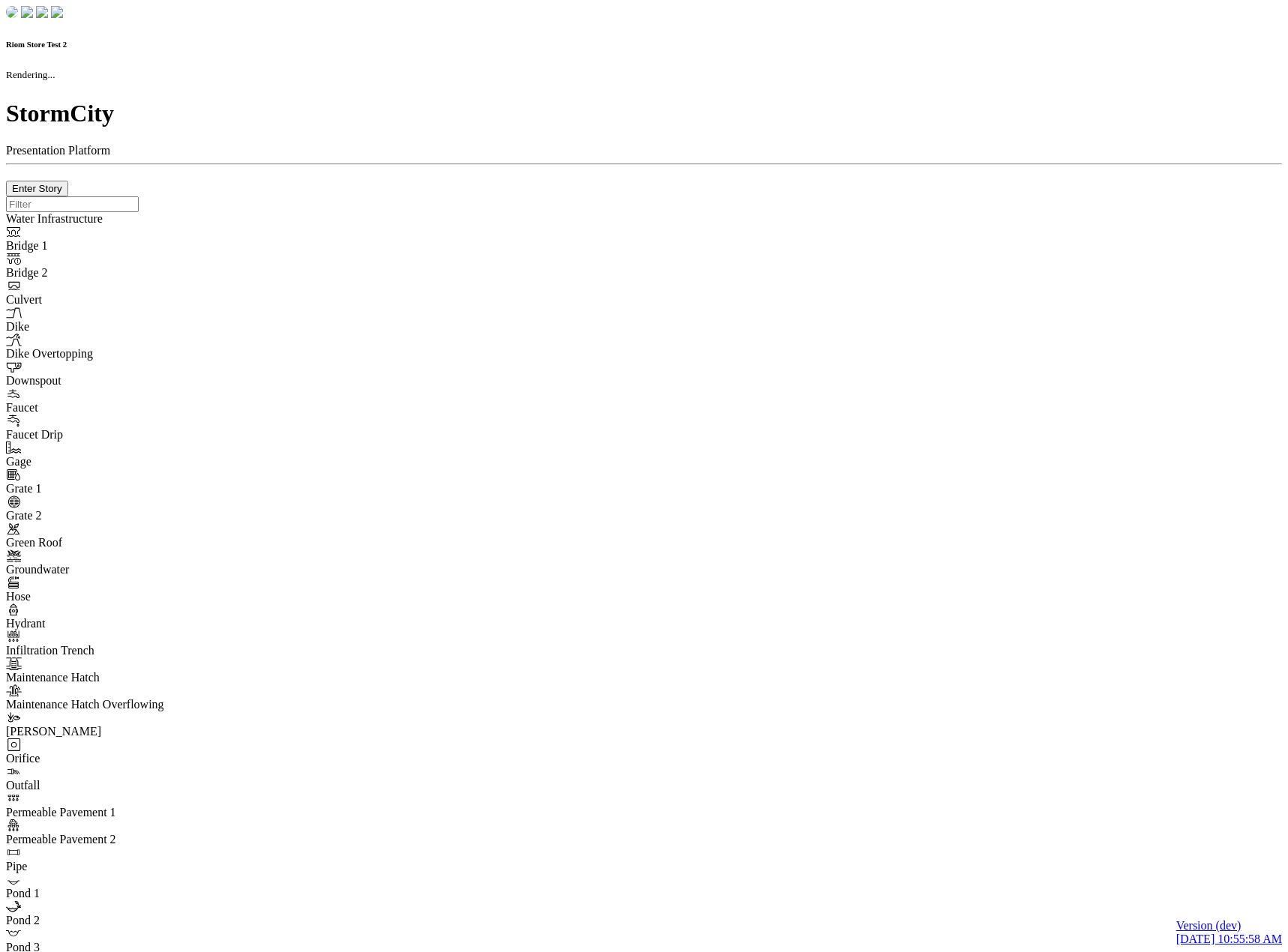
checkbox input "true"
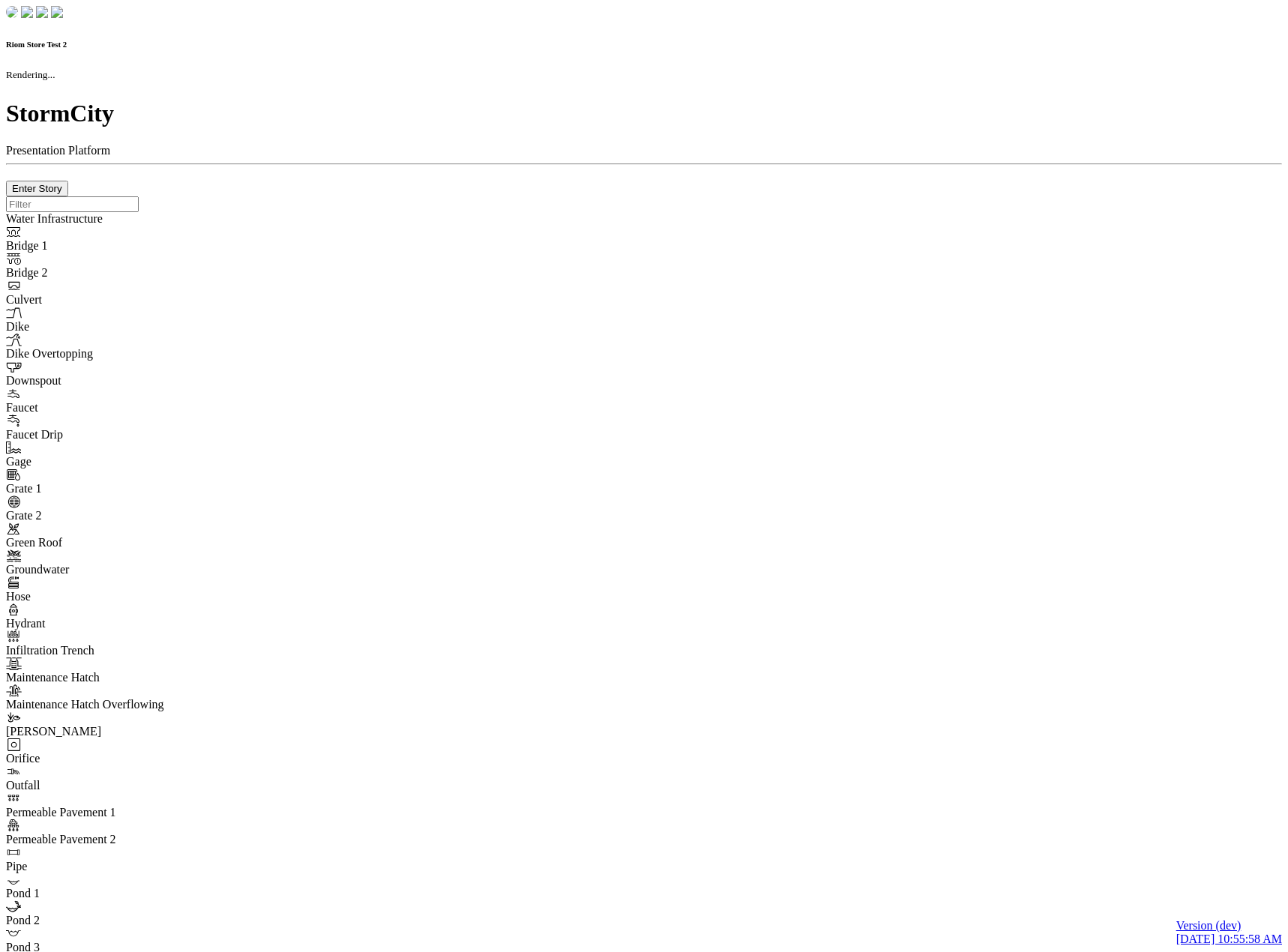
type input "0m"
type textarea "Depth = 0"
checkbox input "true"
select select "CIRCLE"
type input "7"
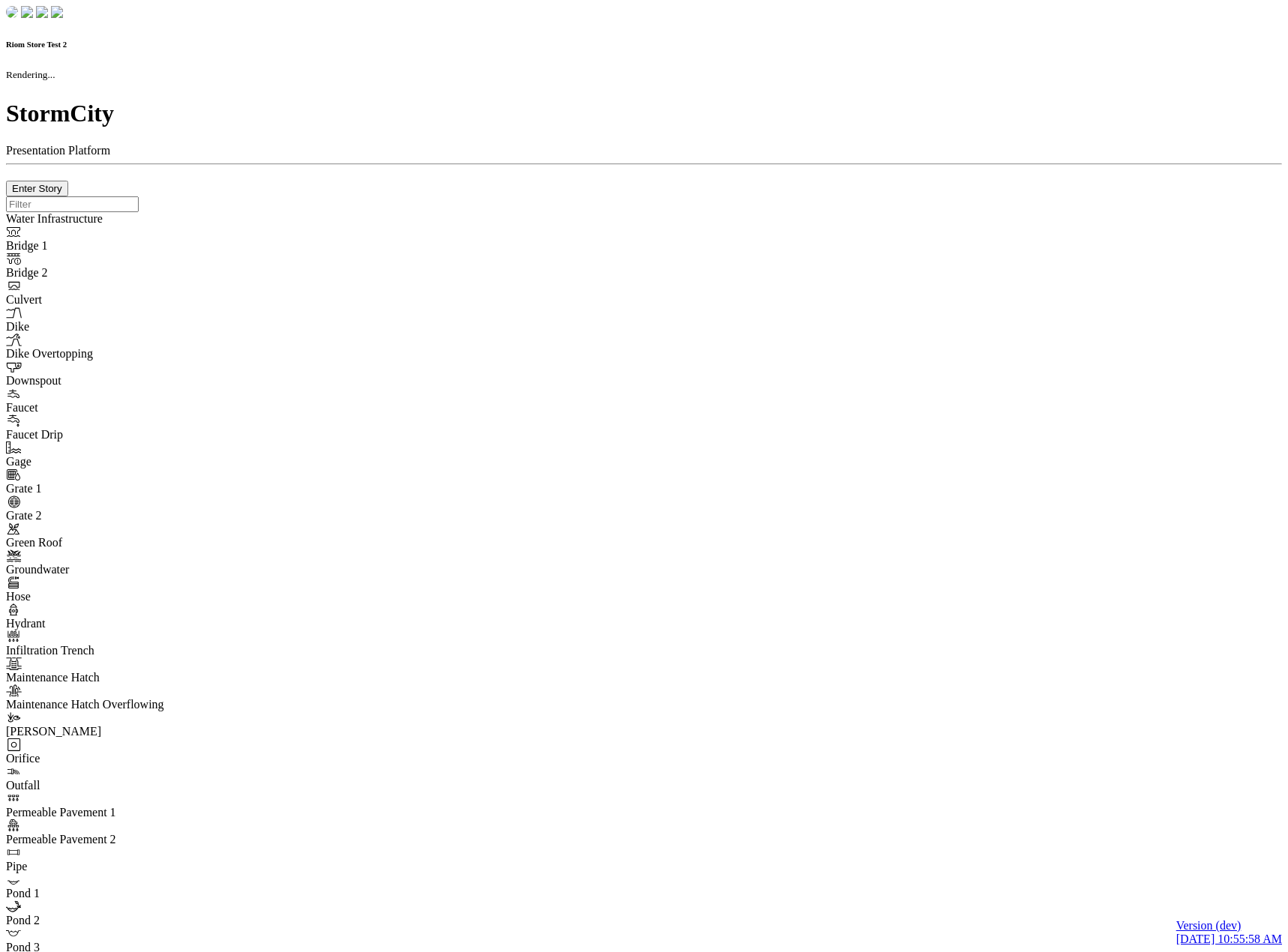
checkbox input "true"
type input "0"
type textarea "<i class="far fa-building"></i>"
select select "None"
type input "7"
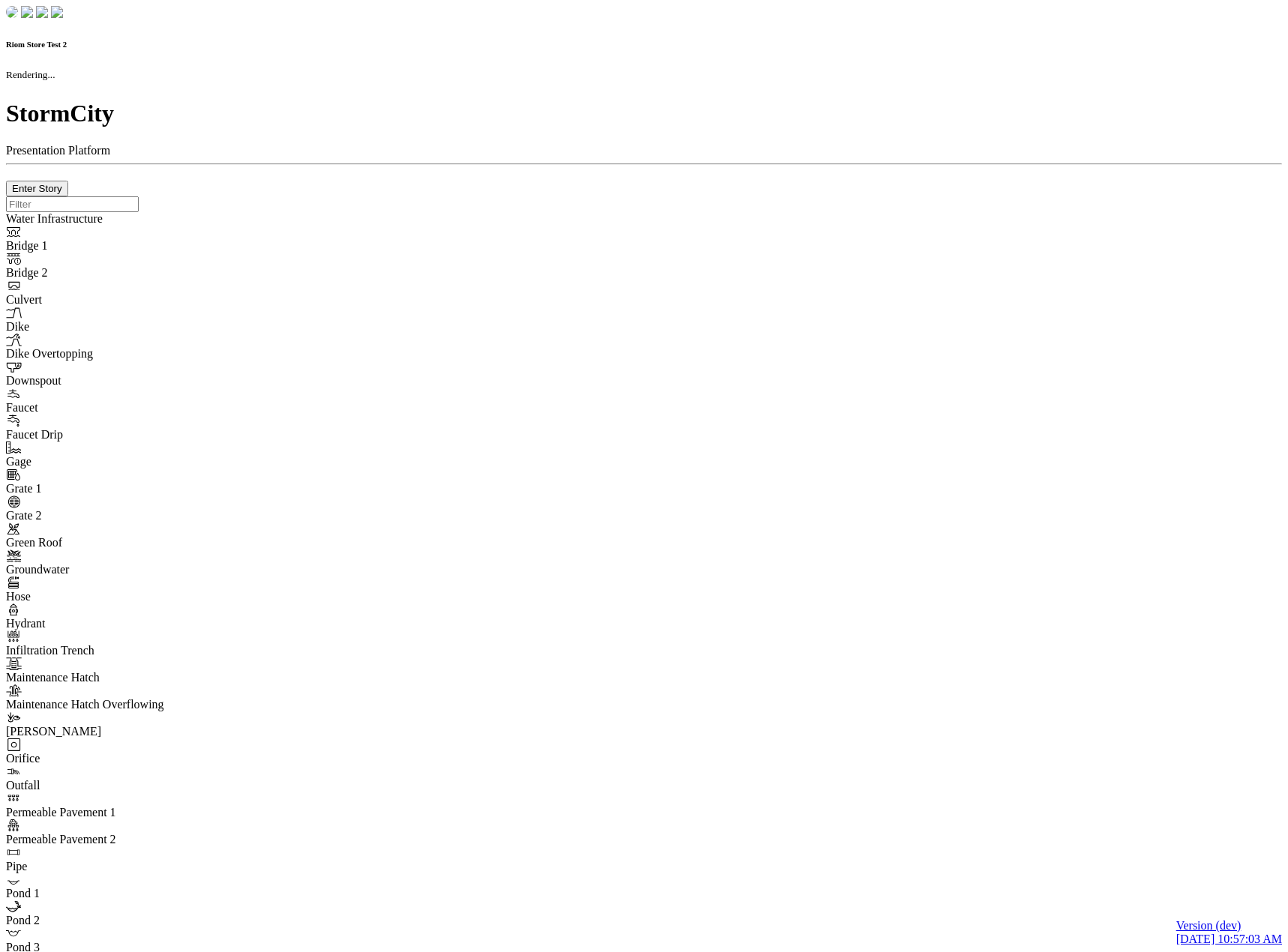
checkbox input "true"
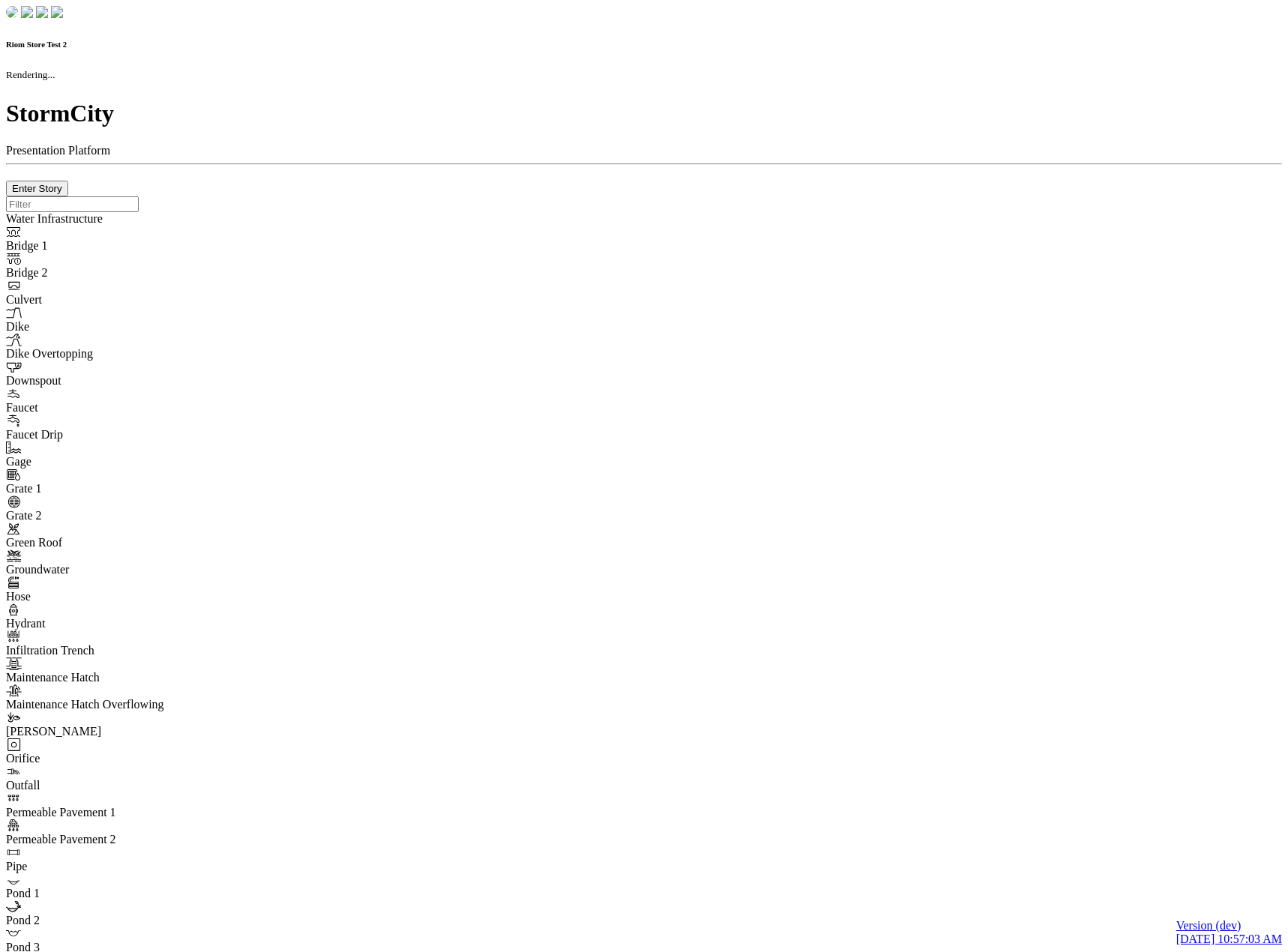
type input "0m"
type textarea "Depth = 0"
checkbox input "true"
select select "CIRCLE"
type input "7"
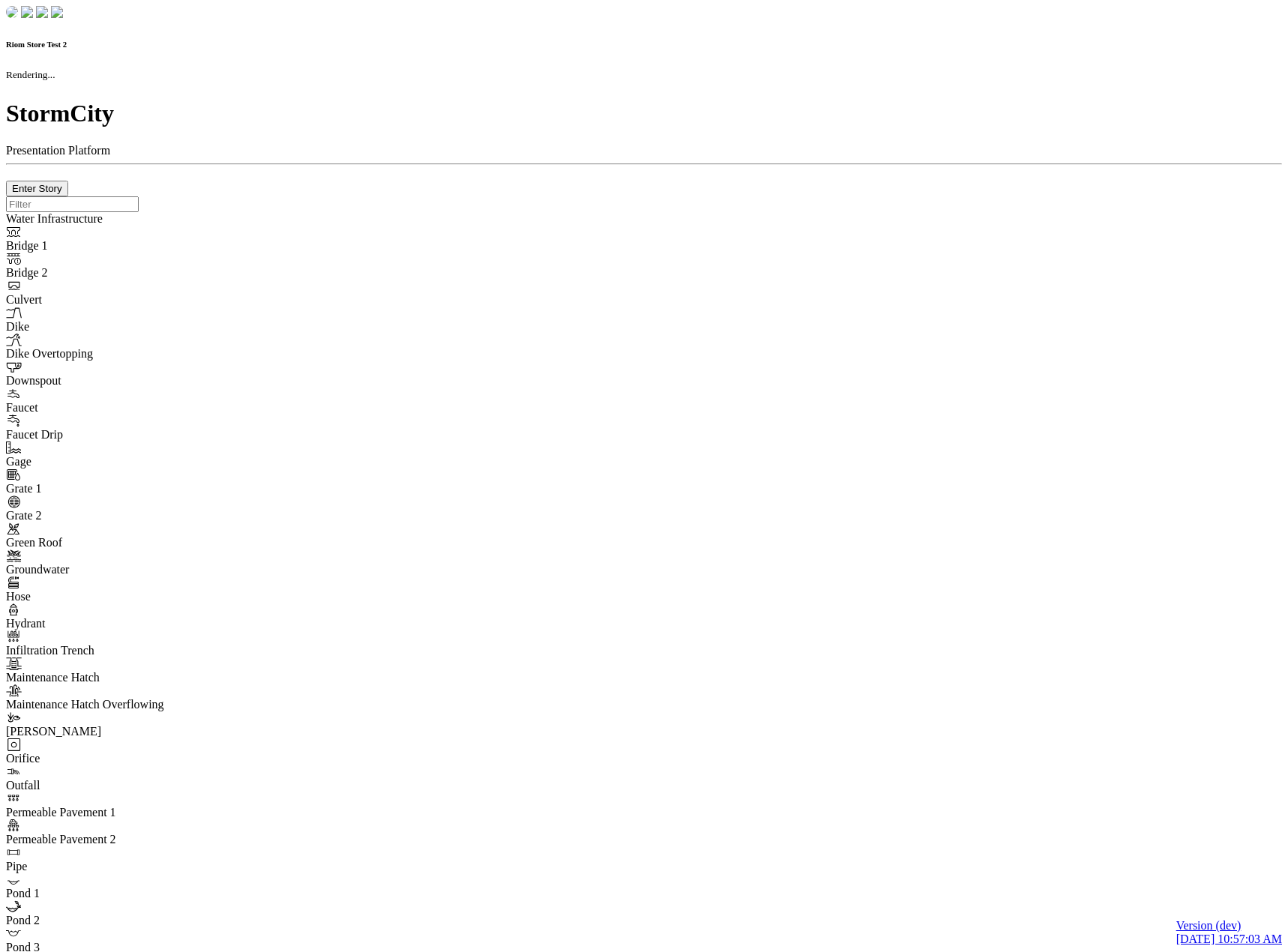
checkbox input "true"
type input "0"
type textarea "<i class="far fa-building"></i>"
select select "None"
type input "7"
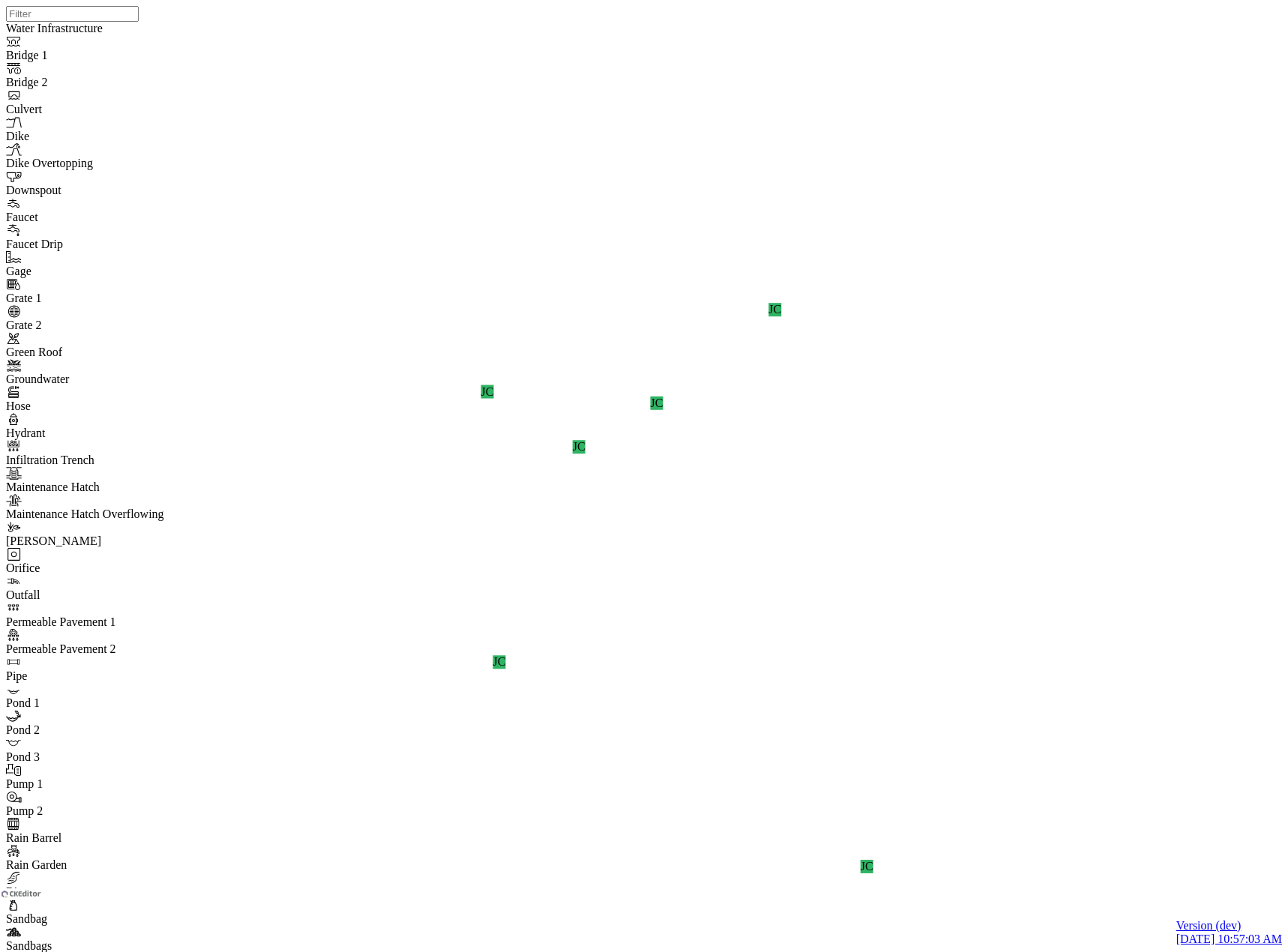
drag, startPoint x: 390, startPoint y: 827, endPoint x: 398, endPoint y: 831, distance: 8.9
drag, startPoint x: 418, startPoint y: 838, endPoint x: 430, endPoint y: 839, distance: 12.0
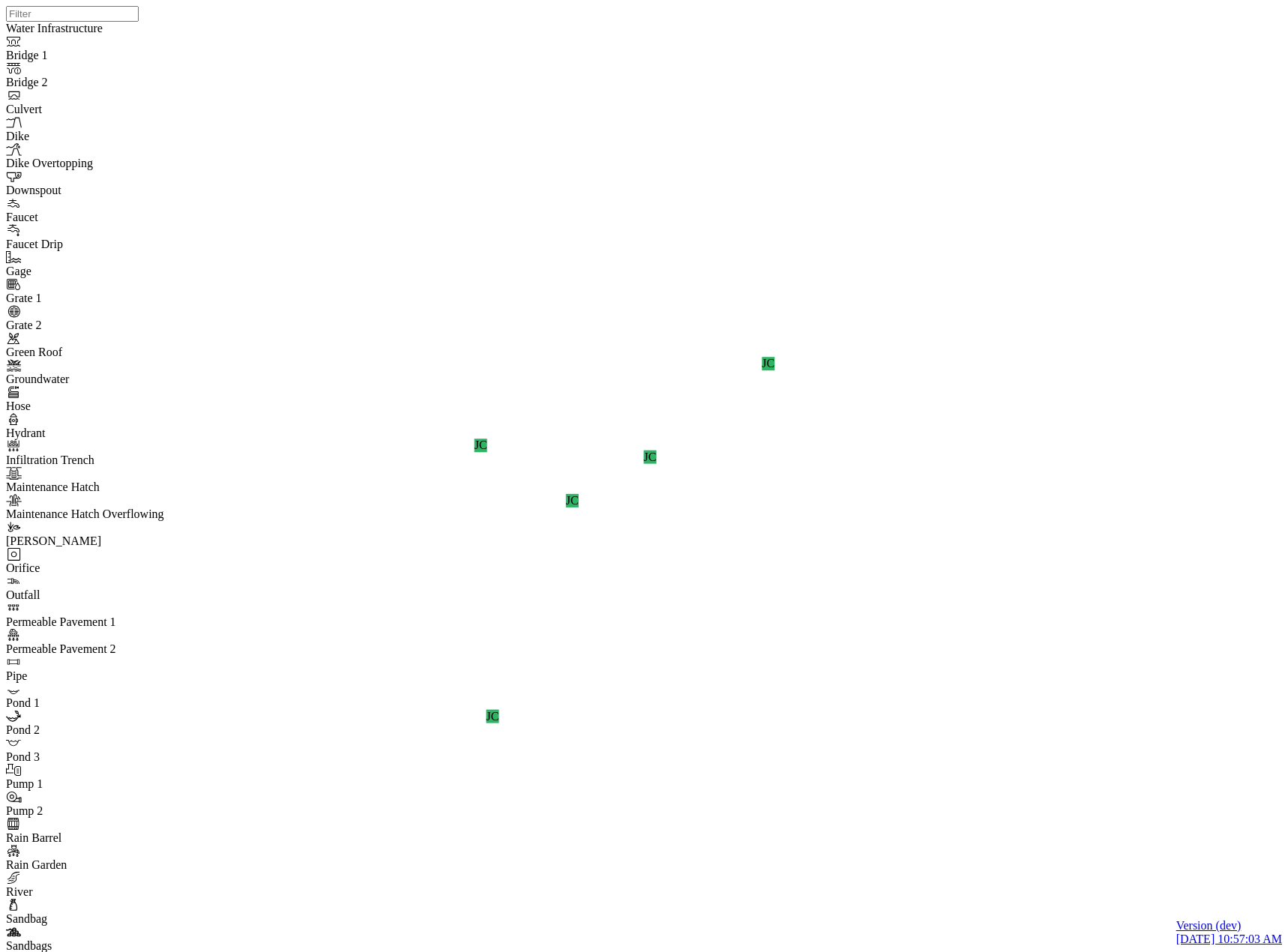
drag, startPoint x: 399, startPoint y: 493, endPoint x: 406, endPoint y: 468, distance: 26.0
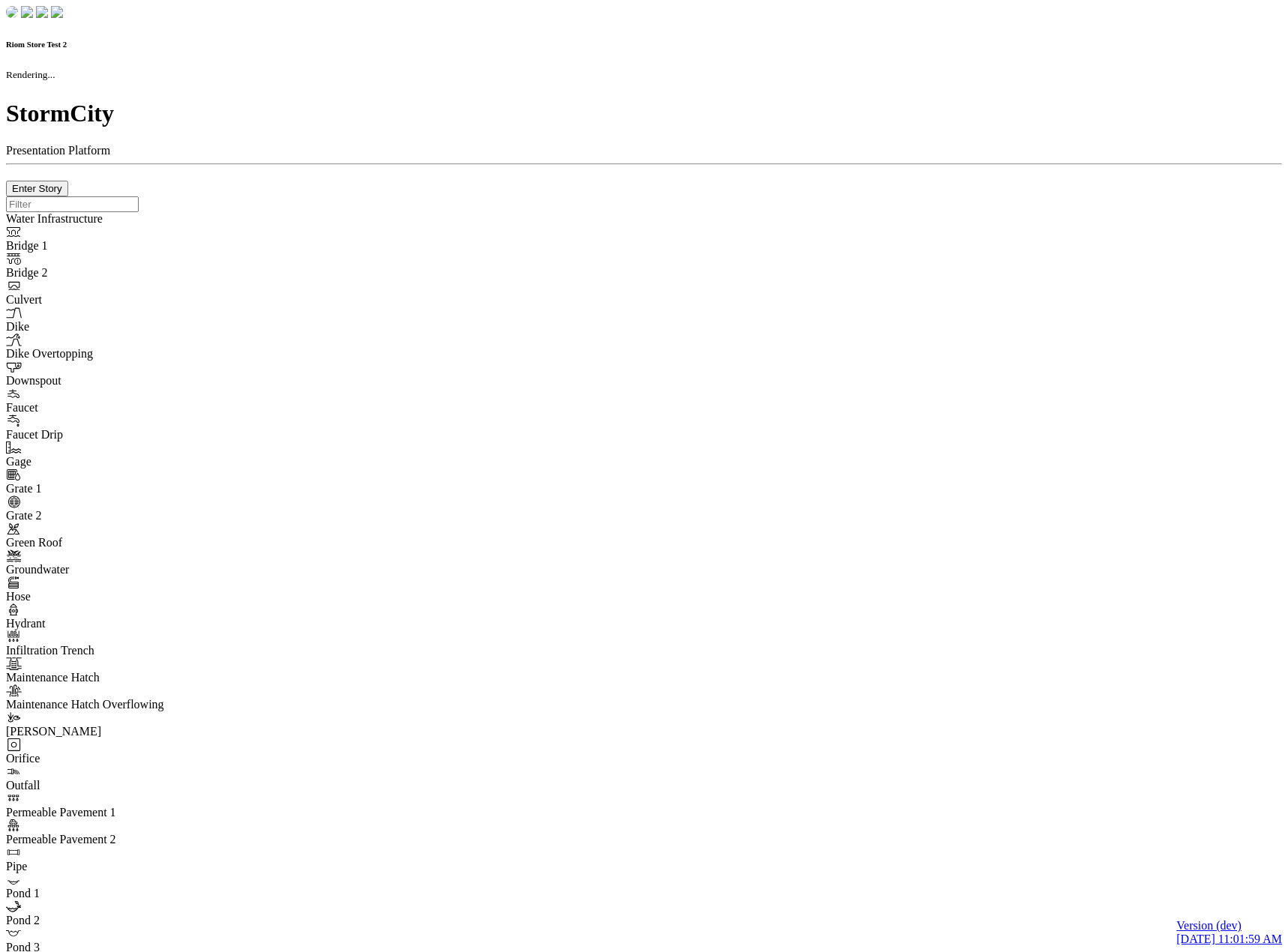
checkbox input "true"
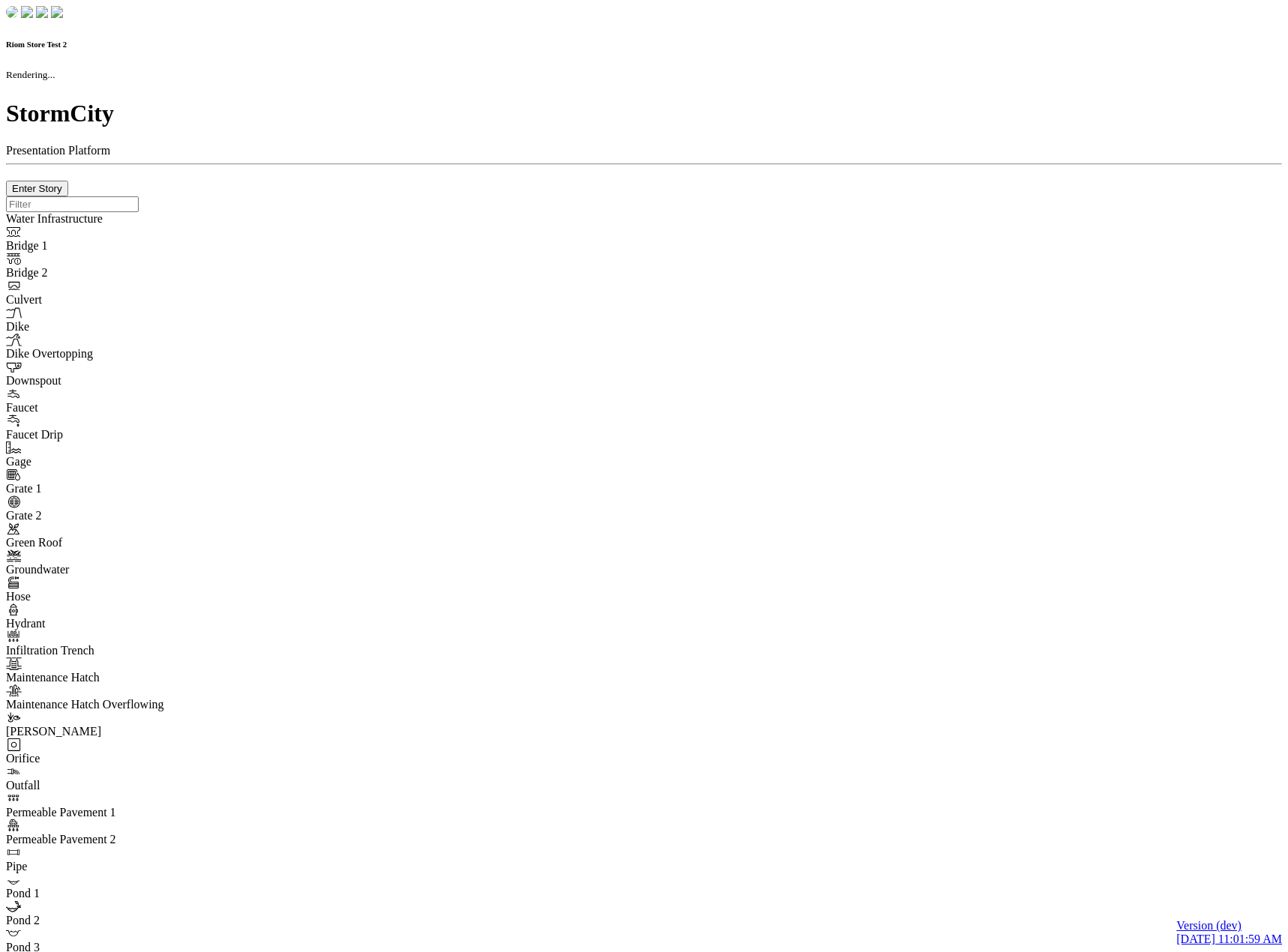
type input "0m"
type textarea "Depth = 0"
checkbox input "true"
select select "CIRCLE"
type input "7"
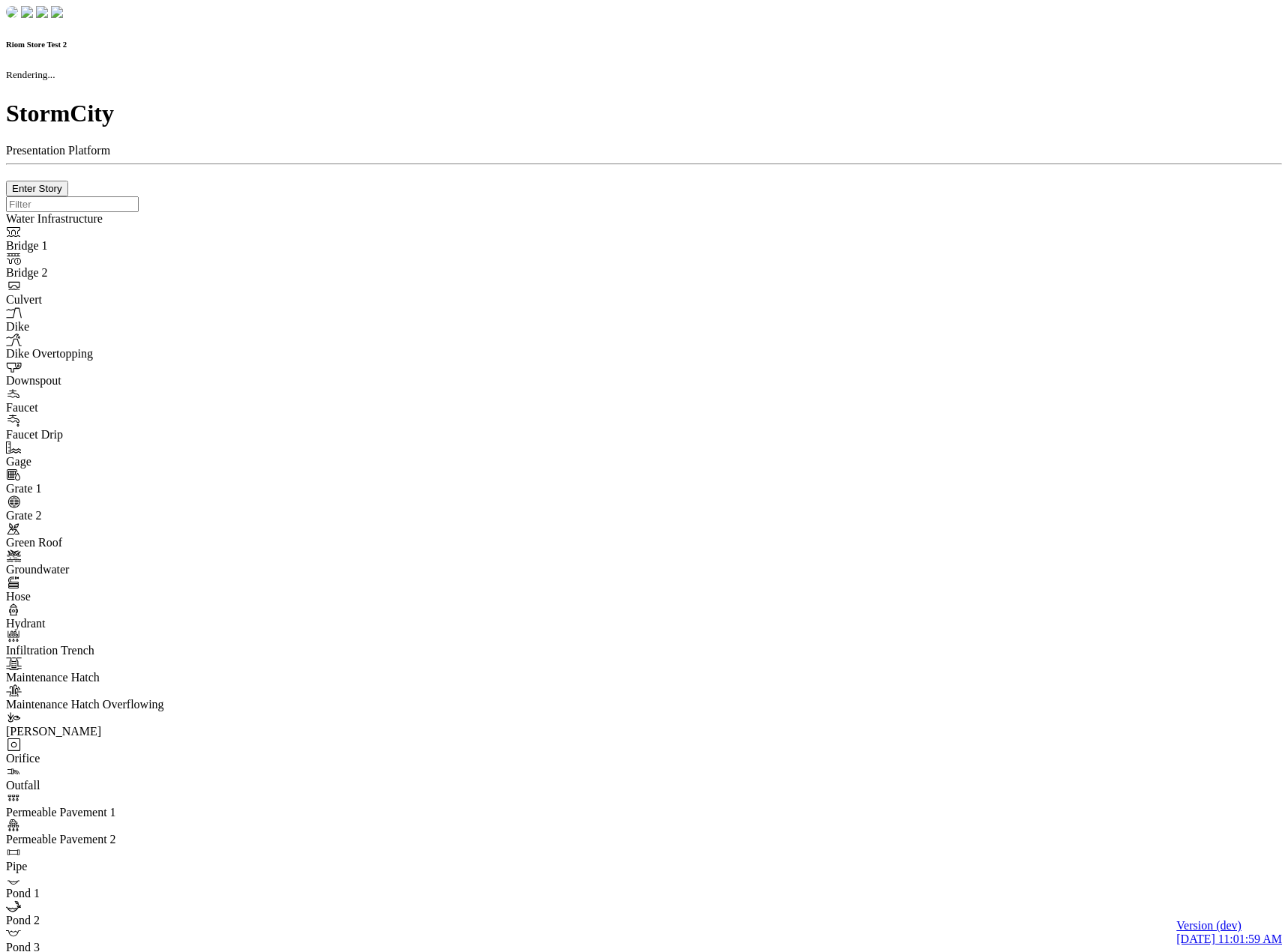
checkbox input "true"
type input "0"
type textarea "<i class="far fa-building"></i>"
select select "None"
type input "7"
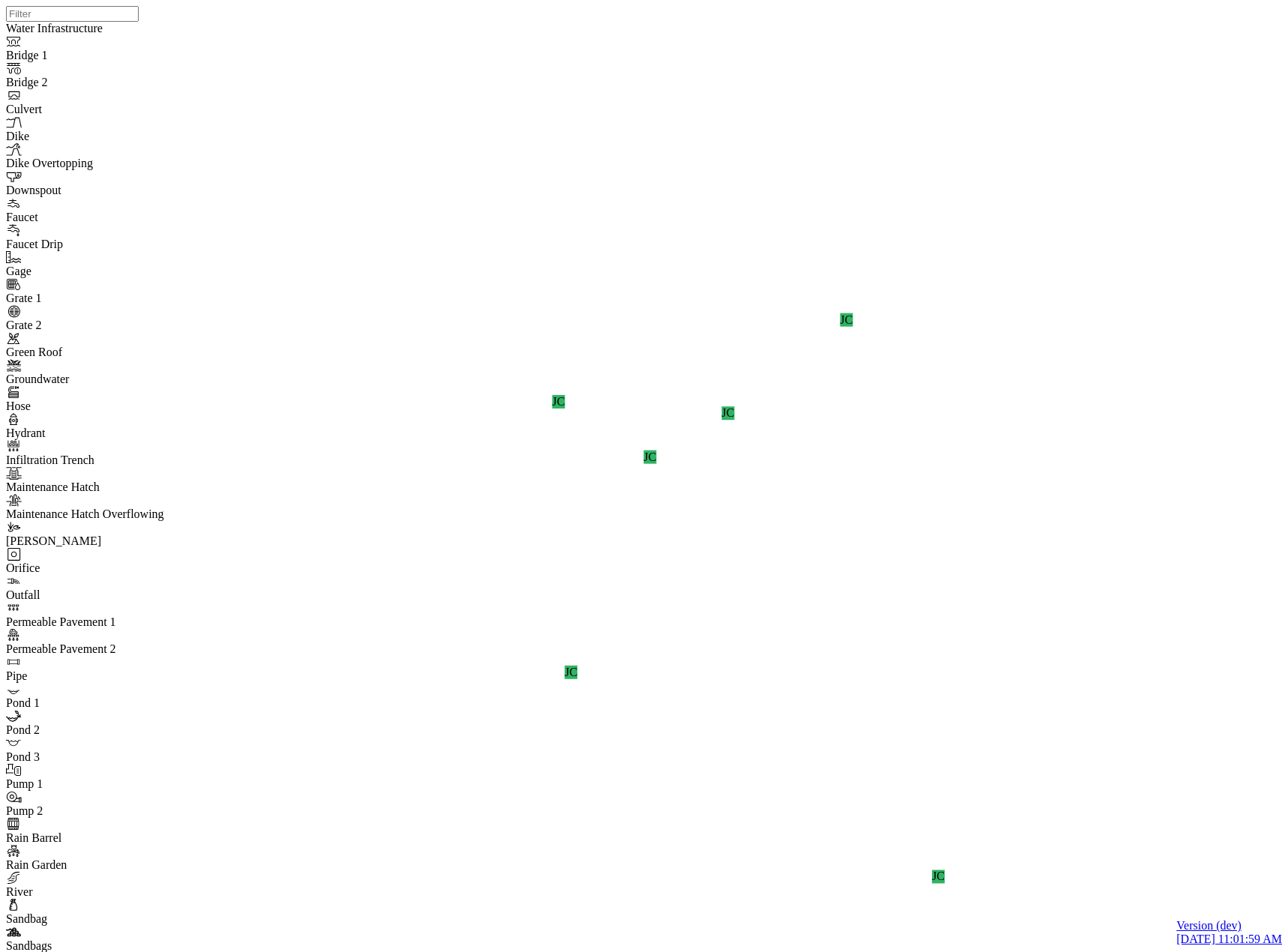
drag, startPoint x: 431, startPoint y: 684, endPoint x: 431, endPoint y: 703, distance: 19.0
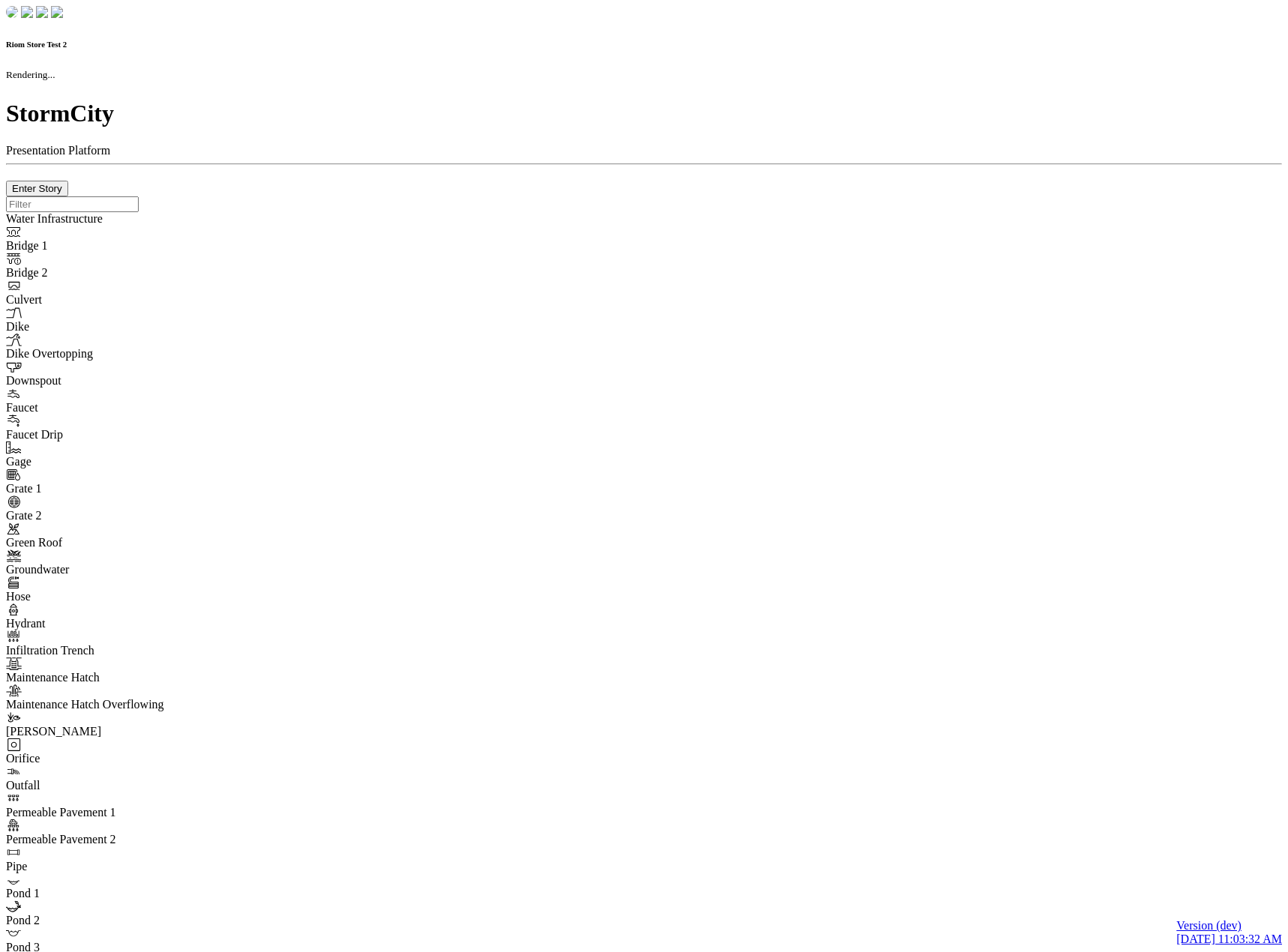
checkbox input "true"
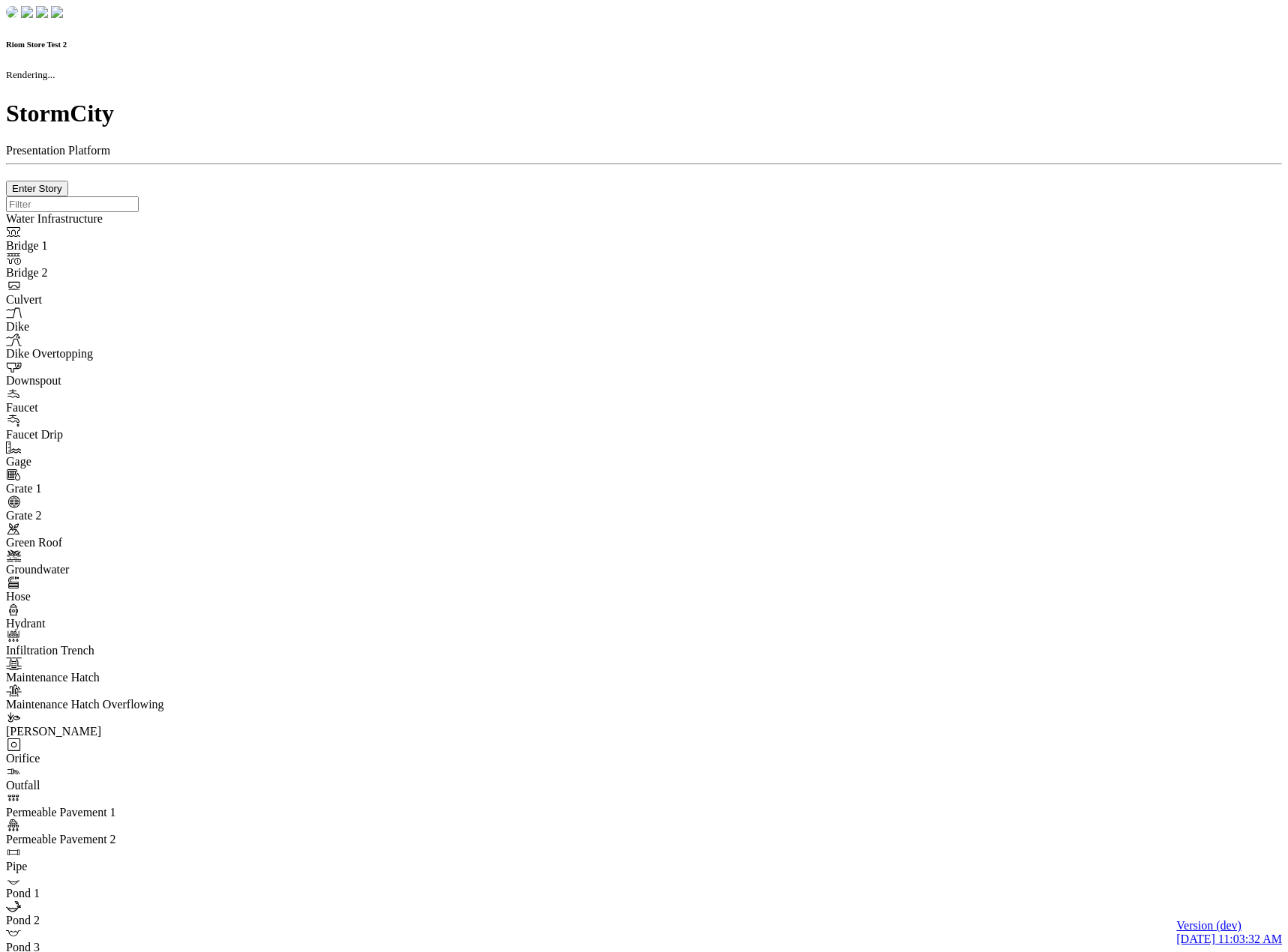
type input "0m"
type textarea "Depth = 0"
checkbox input "true"
select select "CIRCLE"
type input "7"
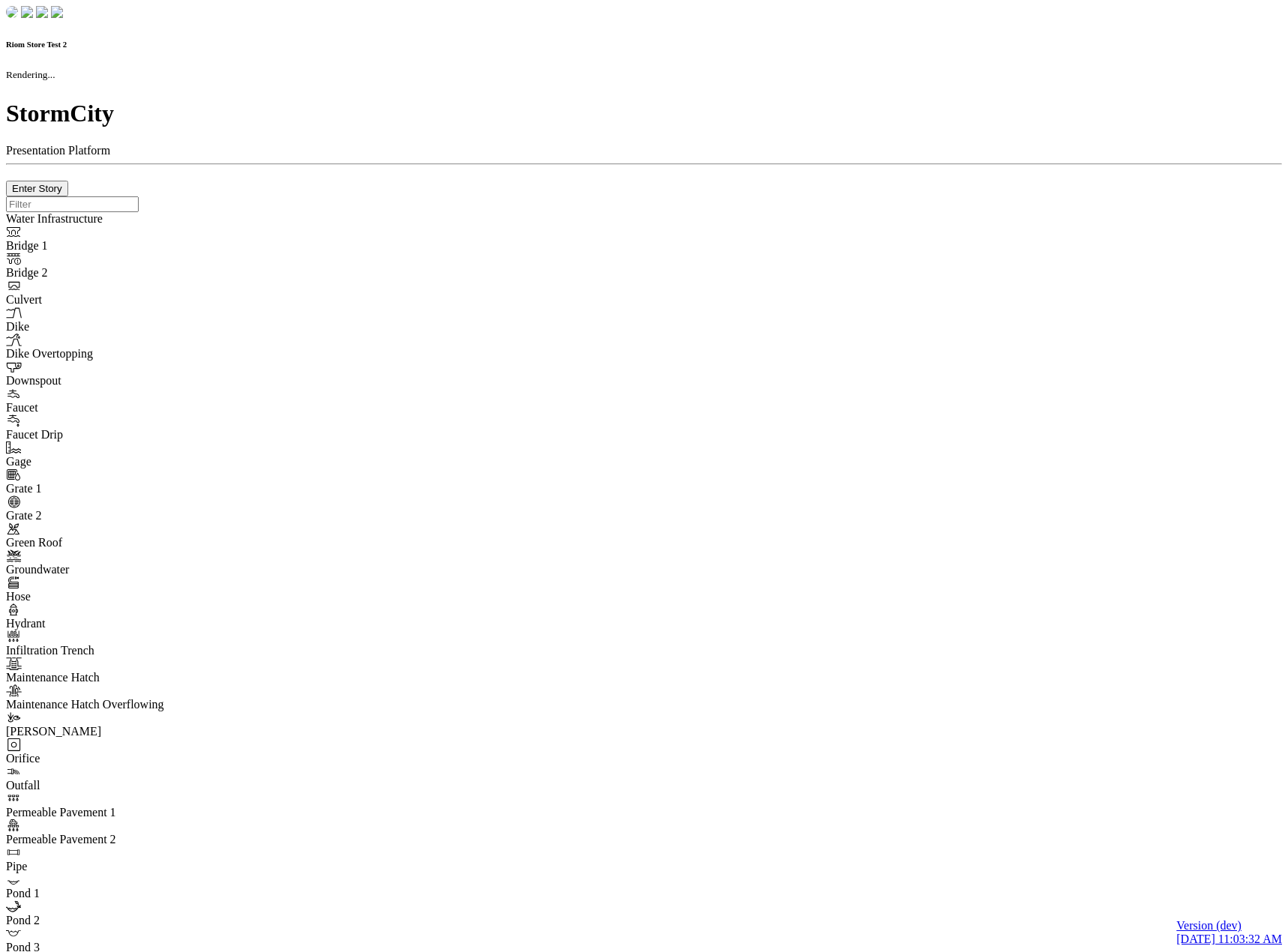
checkbox input "true"
type input "0"
type textarea "<i class="far fa-building"></i>"
select select "None"
type input "7"
